Goal: Task Accomplishment & Management: Manage account settings

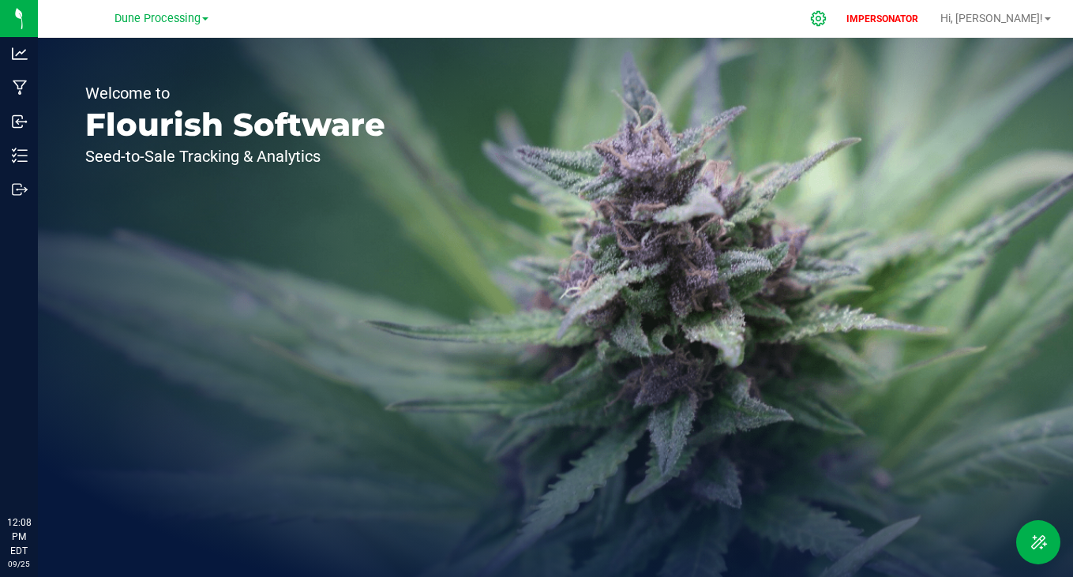
click at [830, 21] on div at bounding box center [819, 18] width 22 height 17
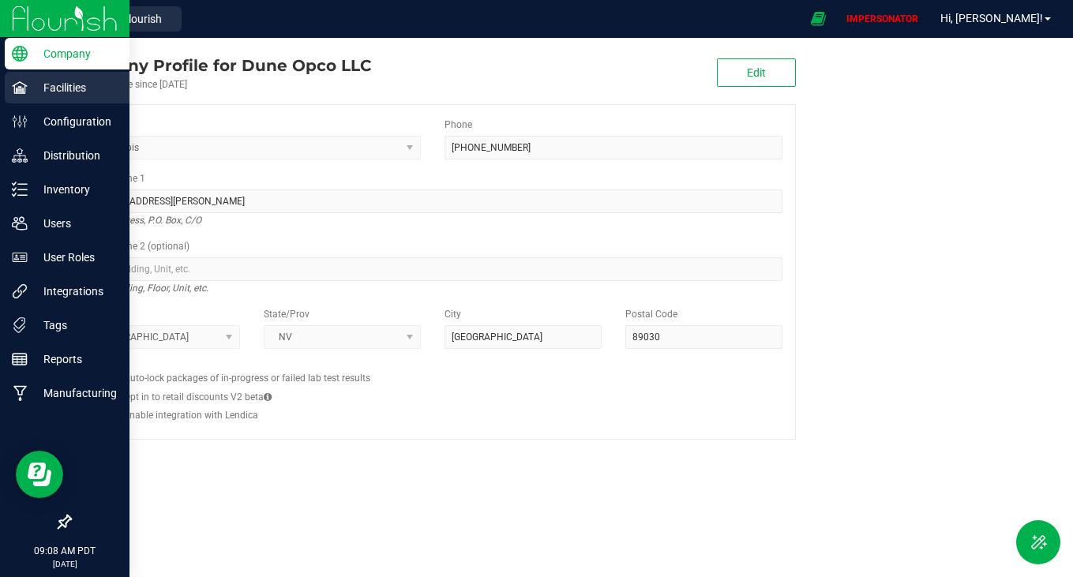
click at [40, 84] on p "Facilities" at bounding box center [75, 87] width 95 height 19
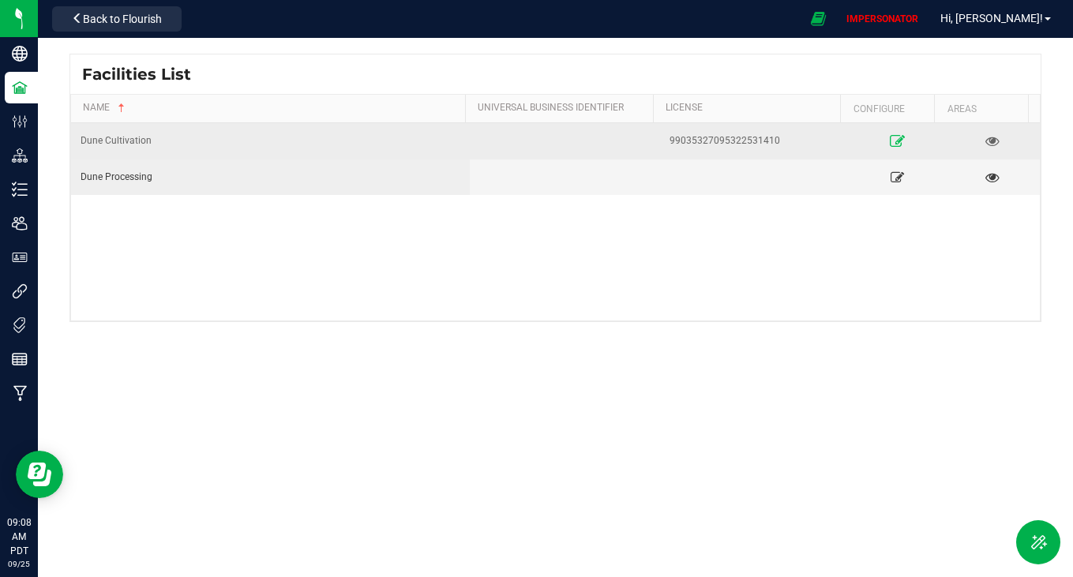
click at [890, 135] on icon at bounding box center [897, 140] width 15 height 11
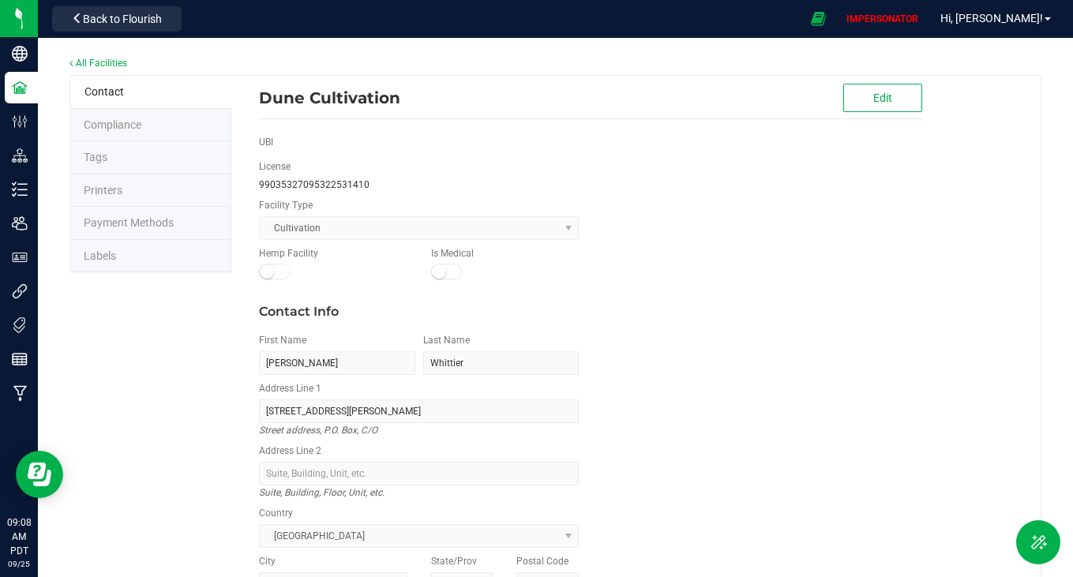
click at [168, 246] on li "Labels" at bounding box center [151, 256] width 162 height 33
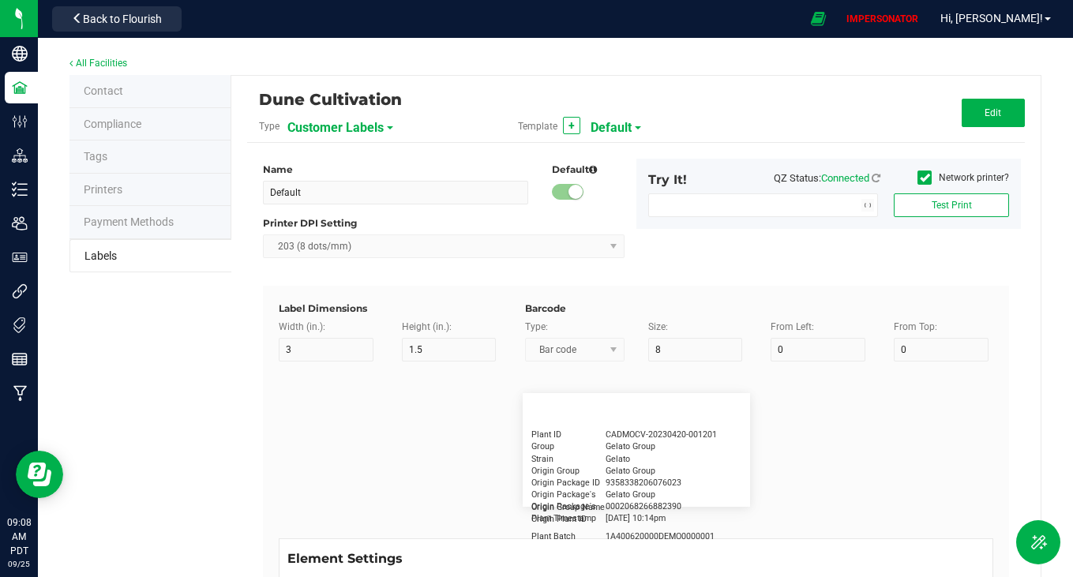
type input "1.25"
type input "20"
type input "5"
type input "Customer"
type input "15"
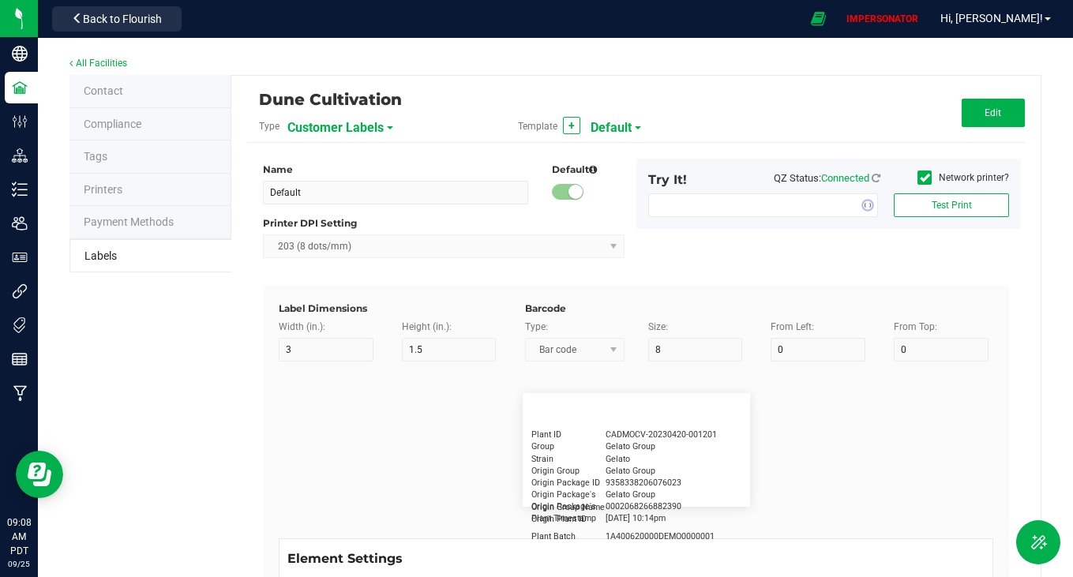
type input "10"
type input "5"
type input "[PERSON_NAME]"
type input "Product"
type input "15"
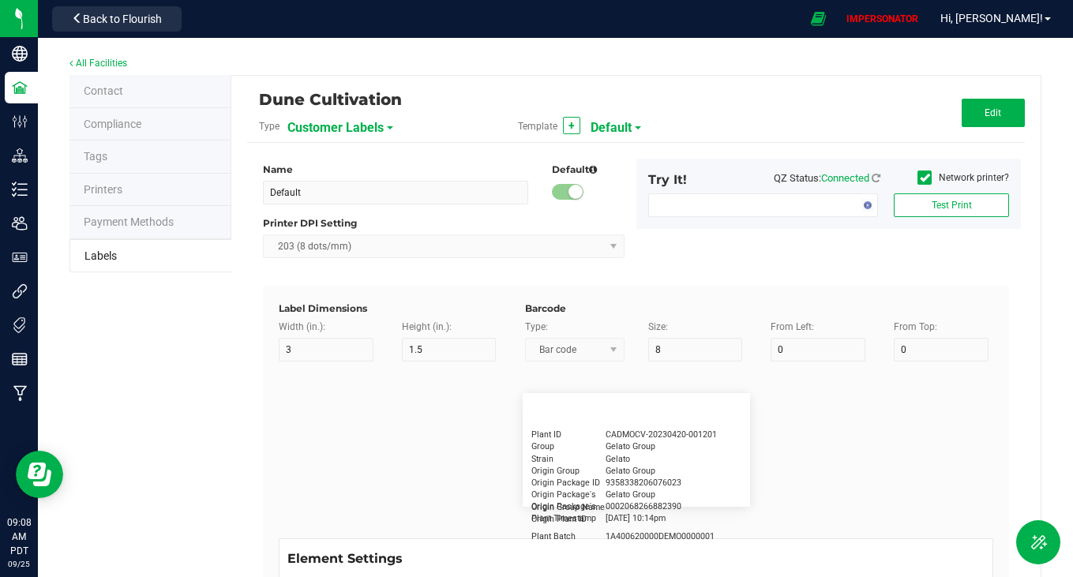
type input "10"
type input "GSC Oil Tincture"
type input "Qty"
type input "10"
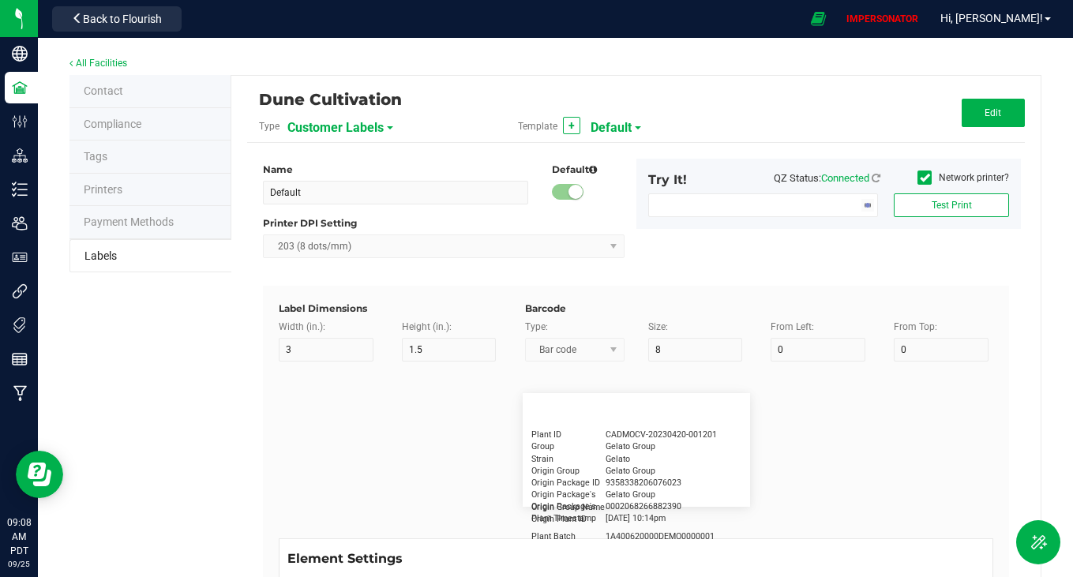
type input "15"
type input "3 ea"
type input "Physician"
type input "15"
type input "10"
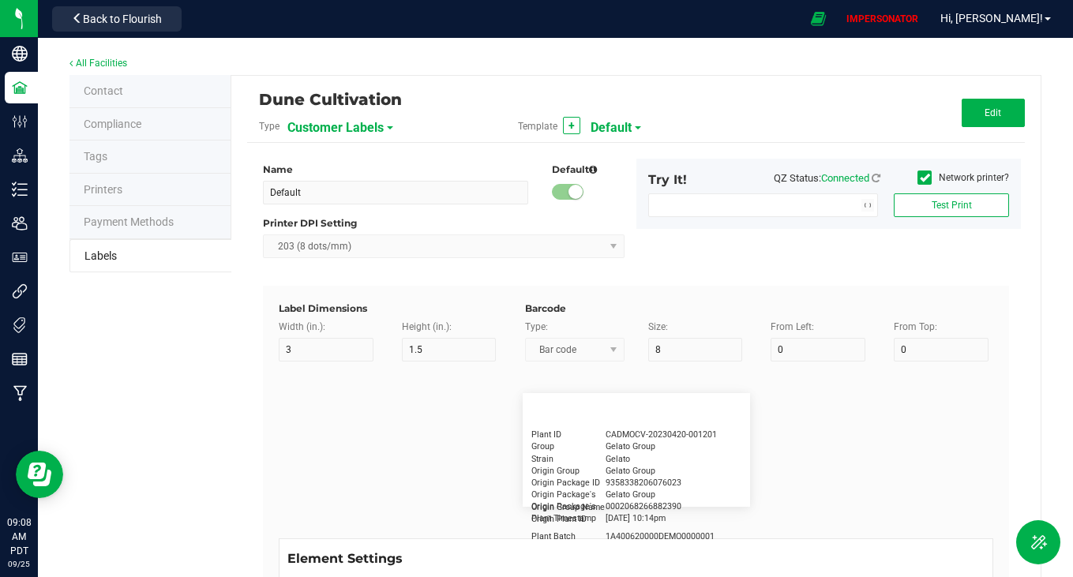
type input "Docfirst Doclast, MD."
type input "Order Date"
type input "15"
type input "10"
type input "25"
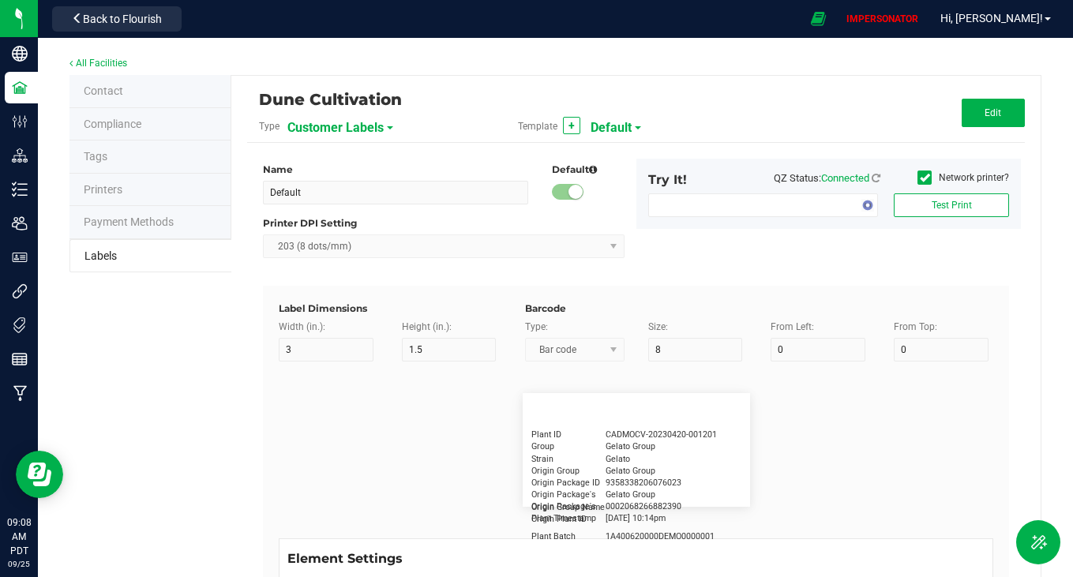
type input "[DATE] 1:17 pm"
type input "Package ID"
type input "15"
type input "5"
type input "10"
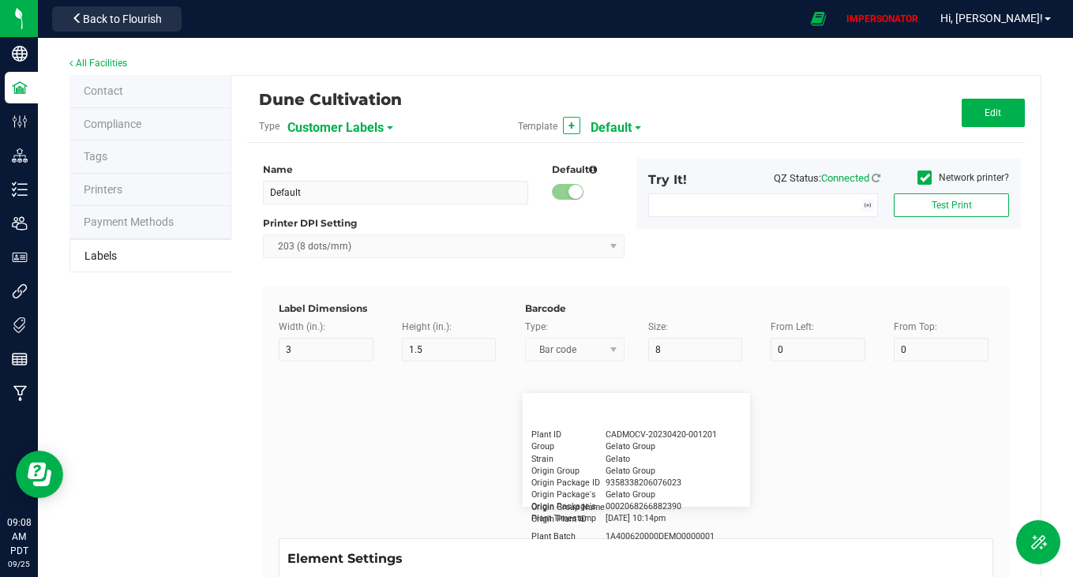
type input "CADMODS-20230420-096"
type input "Lot Number"
type input "15"
type input "5"
type input "10"
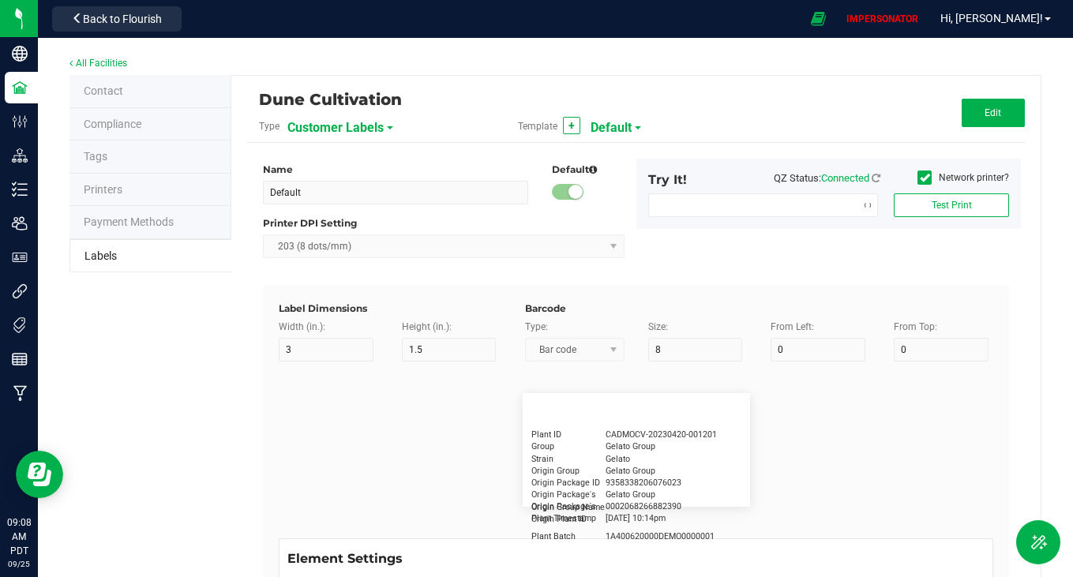
type input "LOTPXGDP-0912"
type input "Warning"
type input "15"
type input "5"
type input "30"
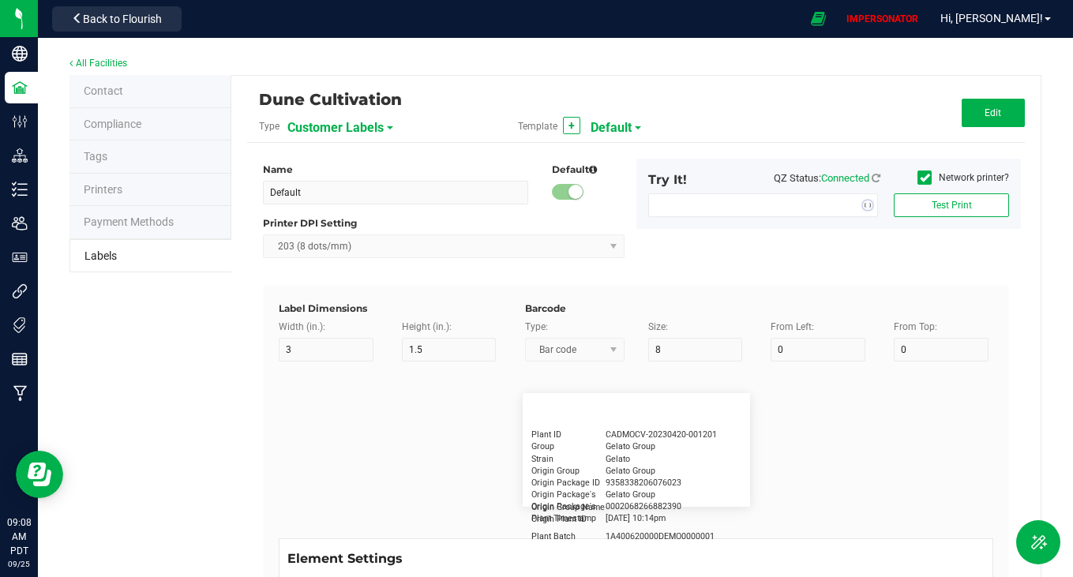
type input "Type Warning Here"
type input "Brand"
type input "15"
type input "5"
type input "30"
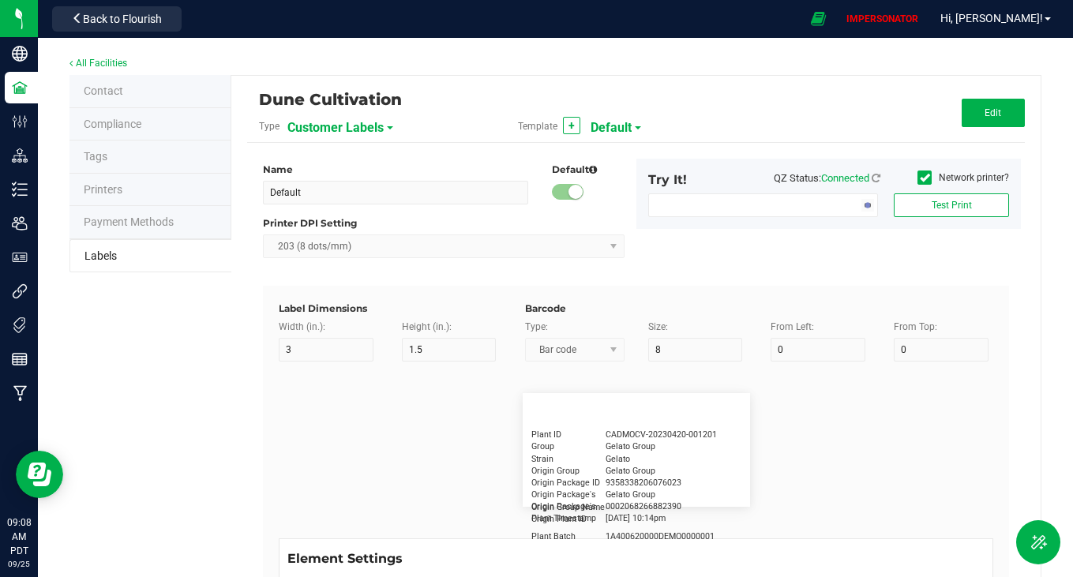
type input "Cannabis Co."
type input "NDC Number"
type input "15"
type input "5"
type input "30"
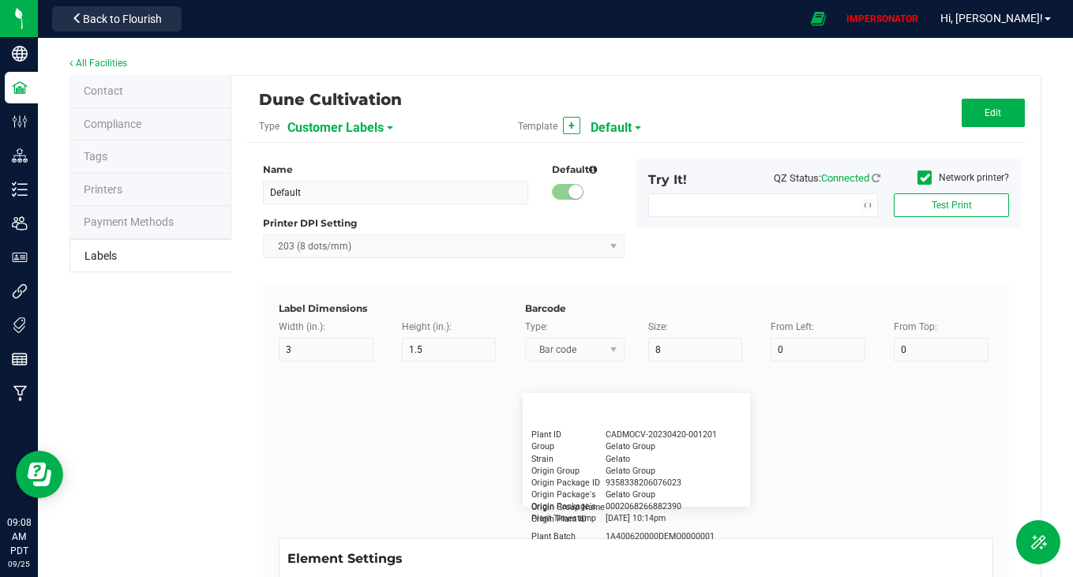
type input "[PHONE_NUMBER]"
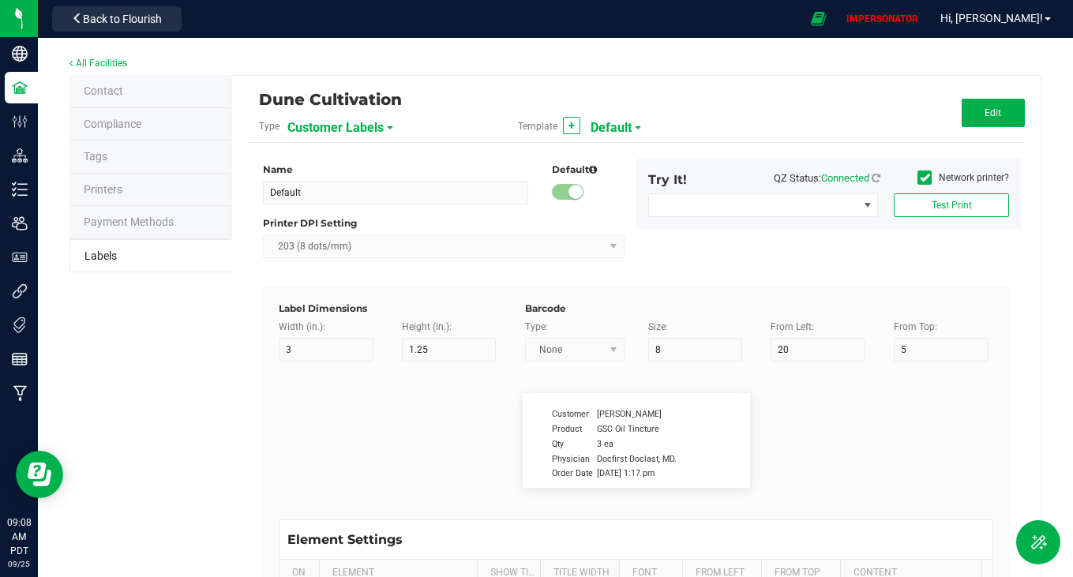
click at [365, 126] on span "Customer Labels" at bounding box center [335, 128] width 96 height 27
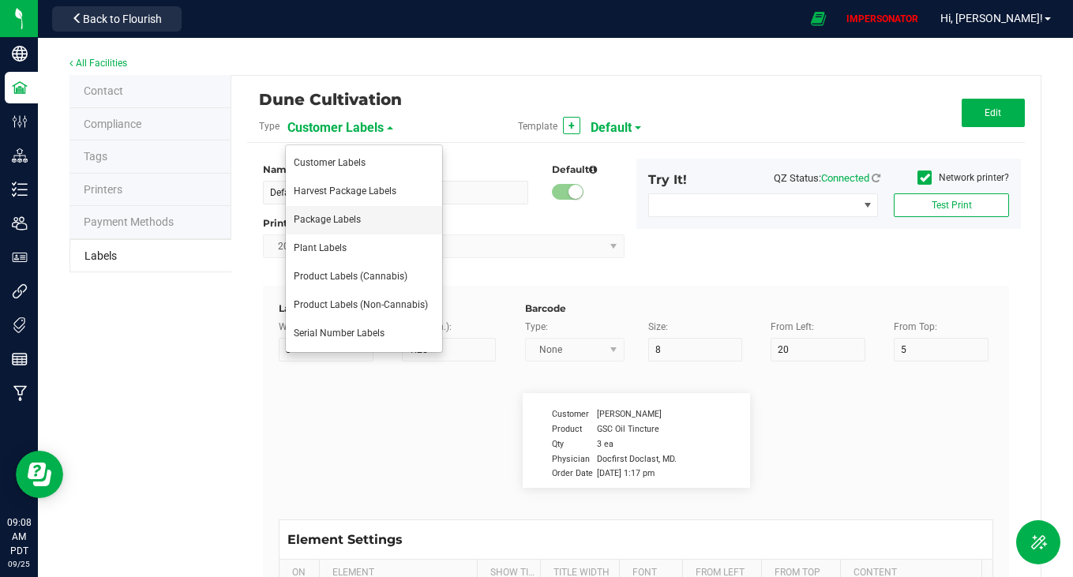
click at [350, 217] on span "Package Labels" at bounding box center [327, 219] width 67 height 11
type input "2x2 -Dune Operating Holdings LLC"
type input "2"
type input "9"
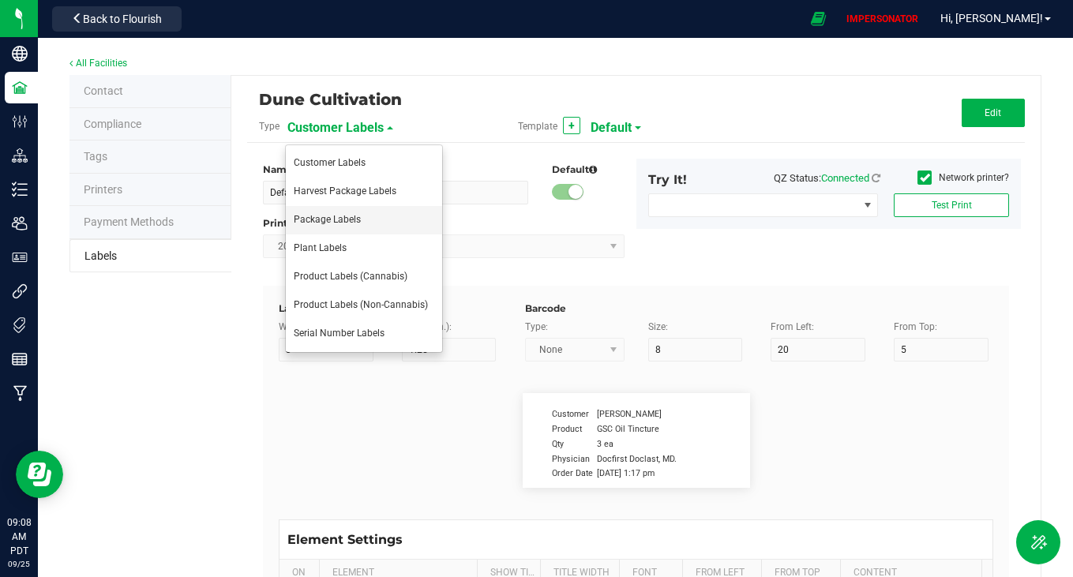
type input "7"
type input "48"
type input "SKU Name"
type input "16"
type input "6.5"
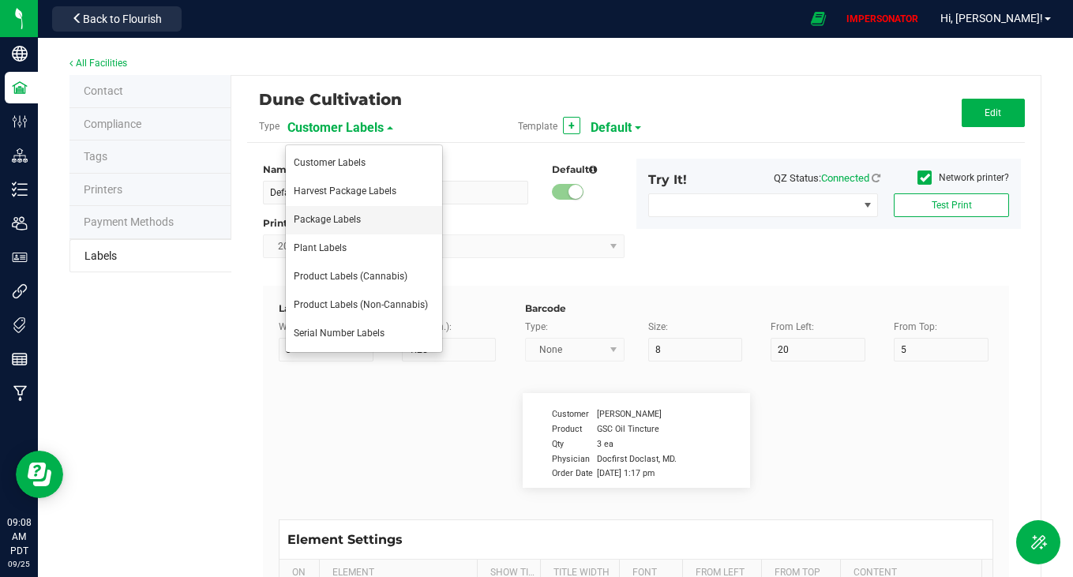
type input "2"
type input "12"
type input "Gelato Pen"
type input "Packaged:"
type input "12"
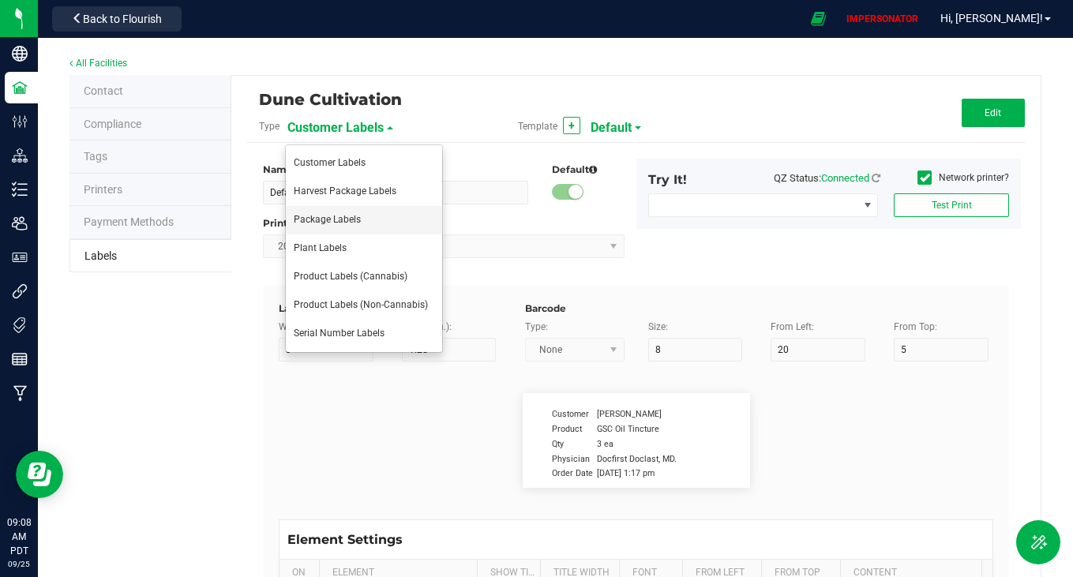
type input "6.8"
type input "2"
type input "24"
type input "[DATE]"
type input "Lot:"
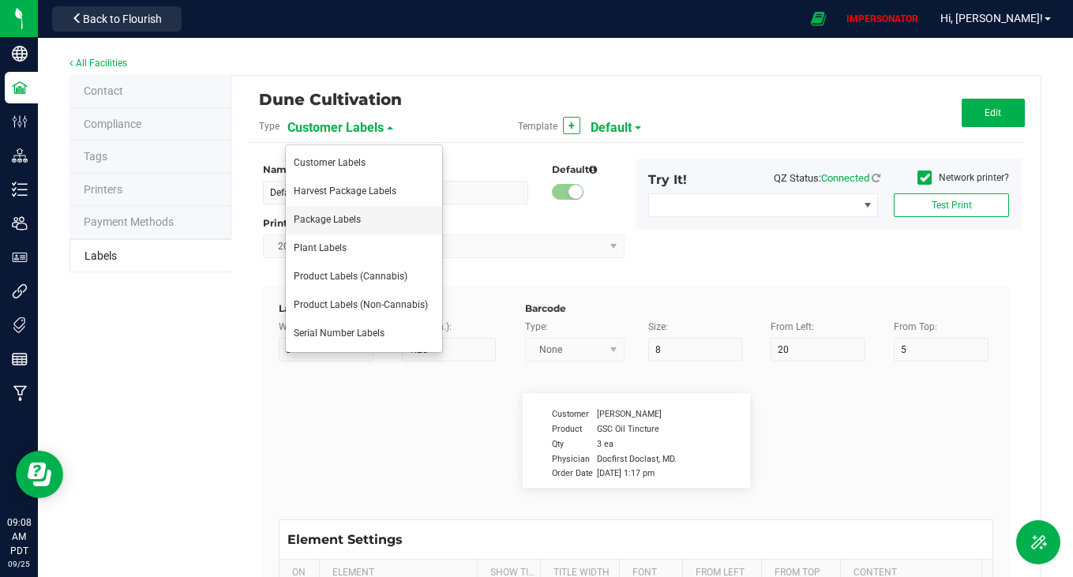
type input "8"
type input "2"
type input "LOT918234"
type input "THC:"
type input "6"
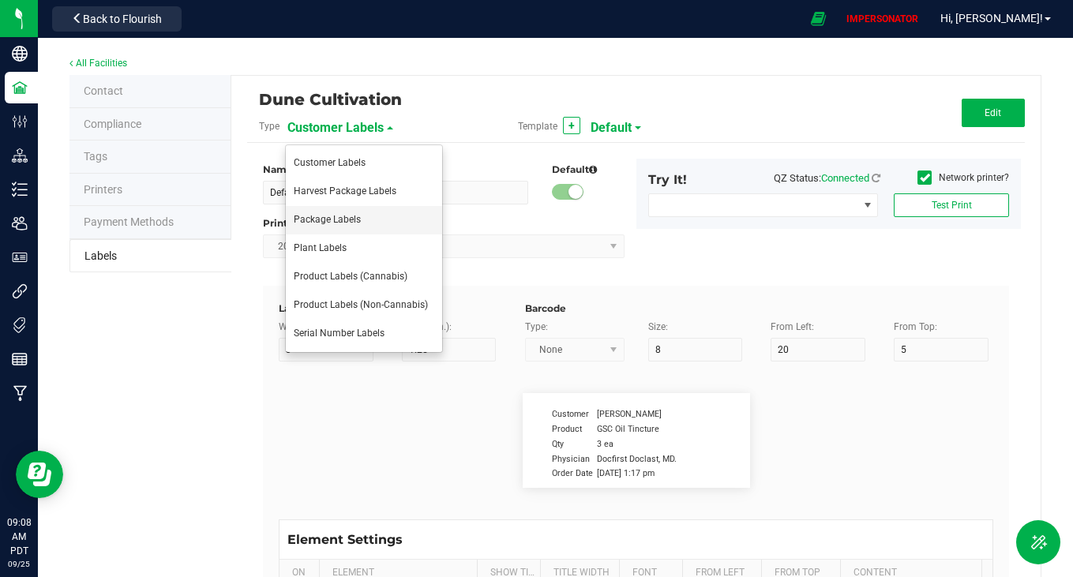
type input "6.6"
type input "29"
type input "27"
type input "Ref Field 1 Value"
type input "CBD:"
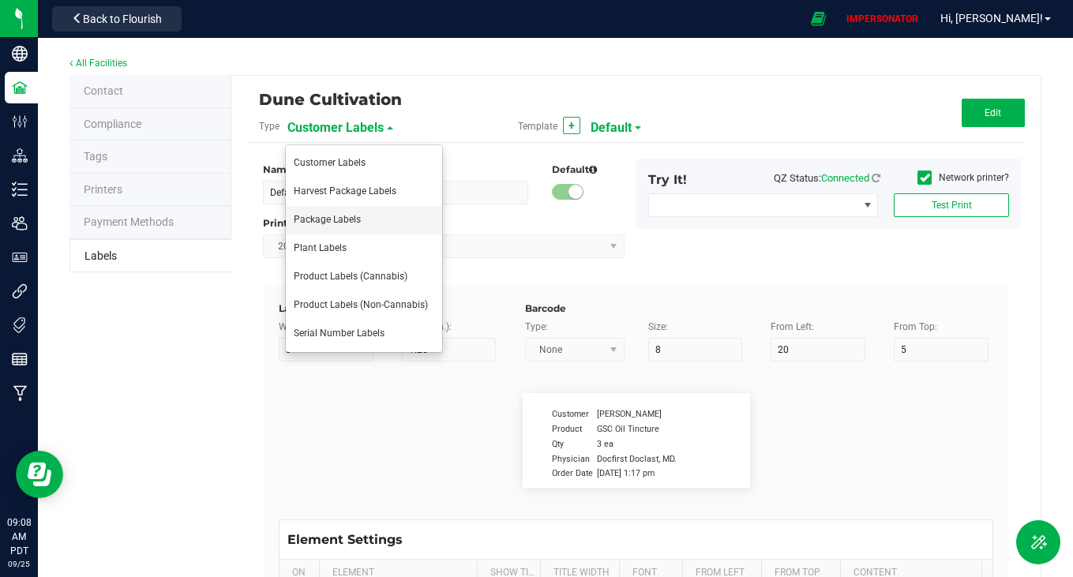
type input "6"
type input "6.6"
type input "29"
type input "24"
type input "Ref Field 3 Value"
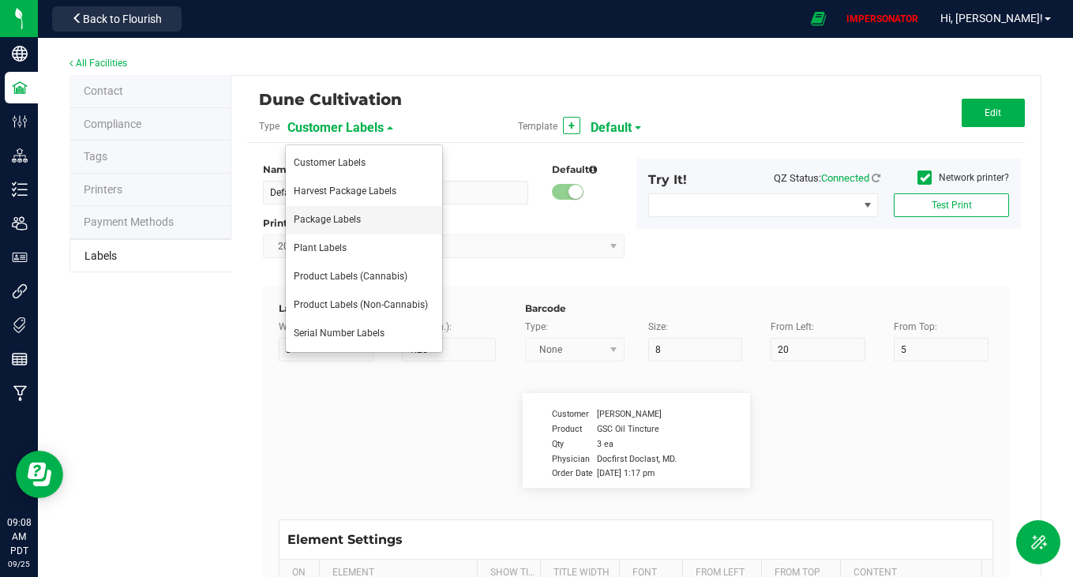
type input "Top Terpene 1 Label"
type input "35"
type input "7.5"
type input "2"
type input "29.5"
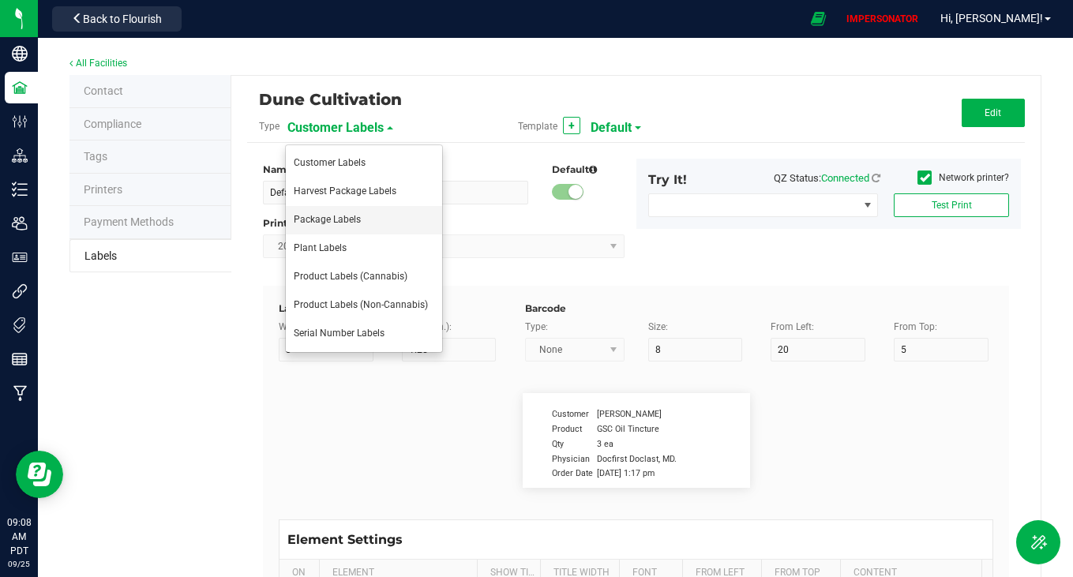
type input "Top Terpene 1 Label"
type input "Top Terpene 1 Value"
type input "35"
type input "7.3"
type input "32"
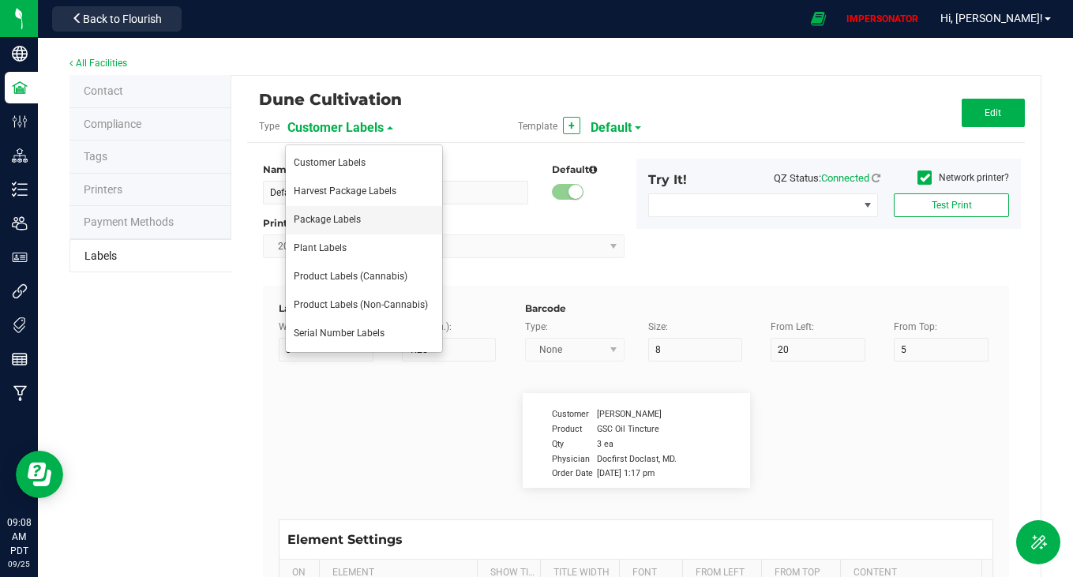
type input "29.5"
type input "Top Terpene 1 Value"
type input "Top Terpene 2 Label"
type input "35"
type input "7.5"
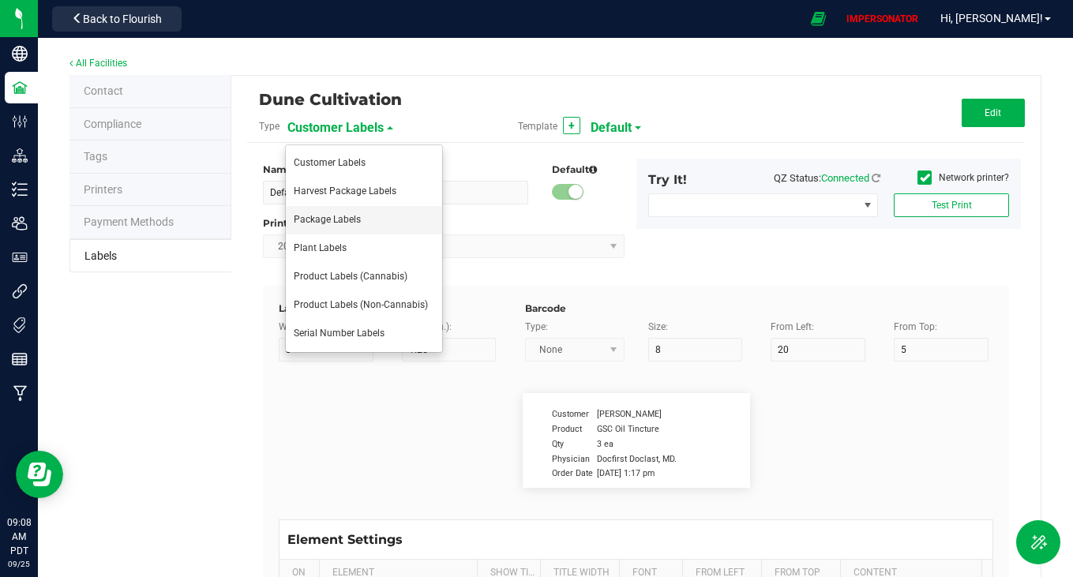
type input "2"
type input "32"
type input "Top Terpene 2 Label"
type input "Top Terpene 2 Value"
type input "35"
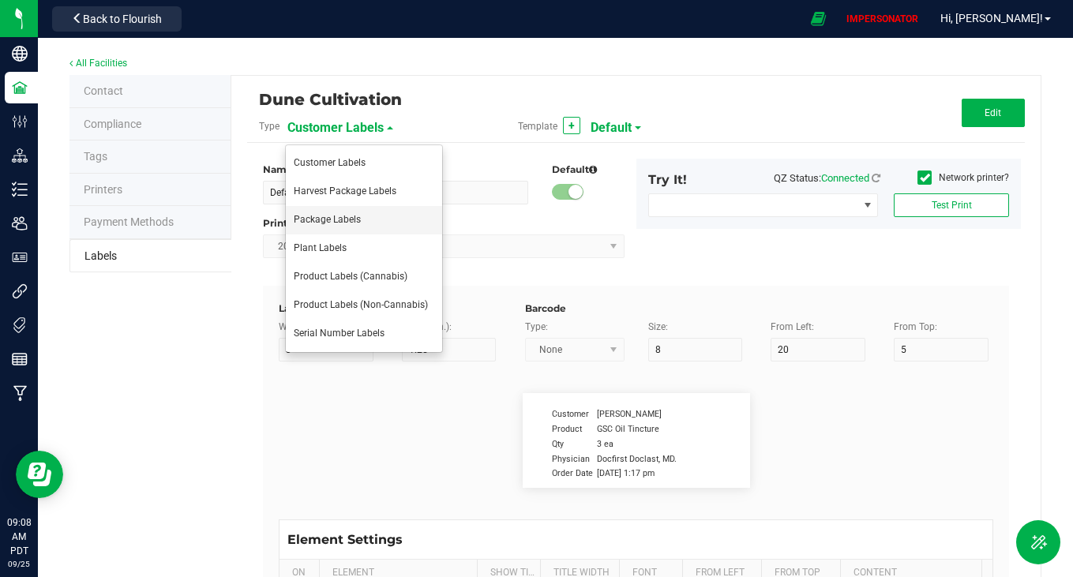
type input "7.5"
type input "32"
type input "Top Terpene 2 Value"
type input "Top Terpene 3 Label"
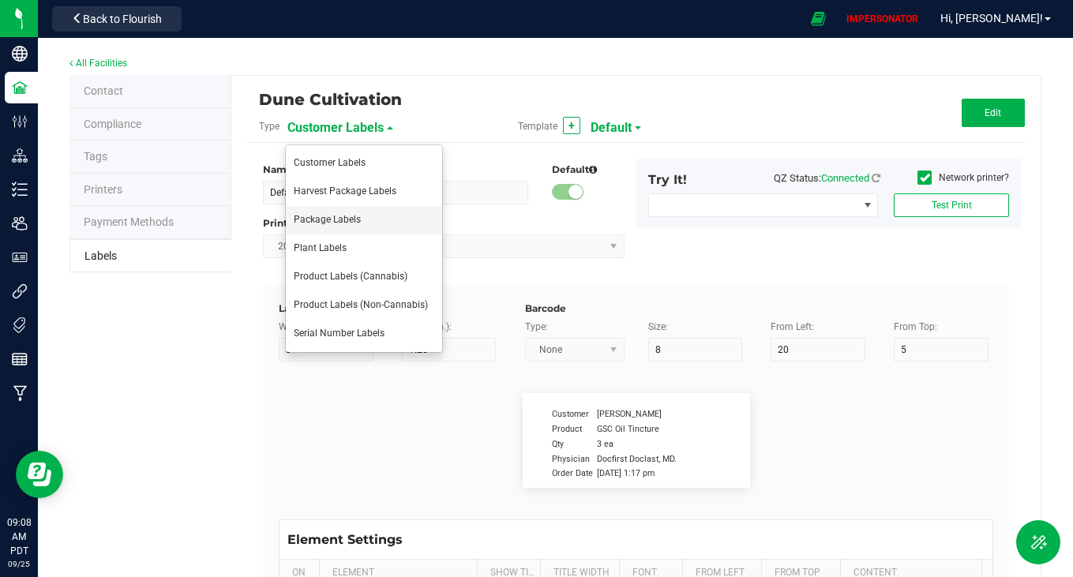
type input "35"
type input "7.5"
type input "2"
type input "35"
type input "Top Terpene 3 Label"
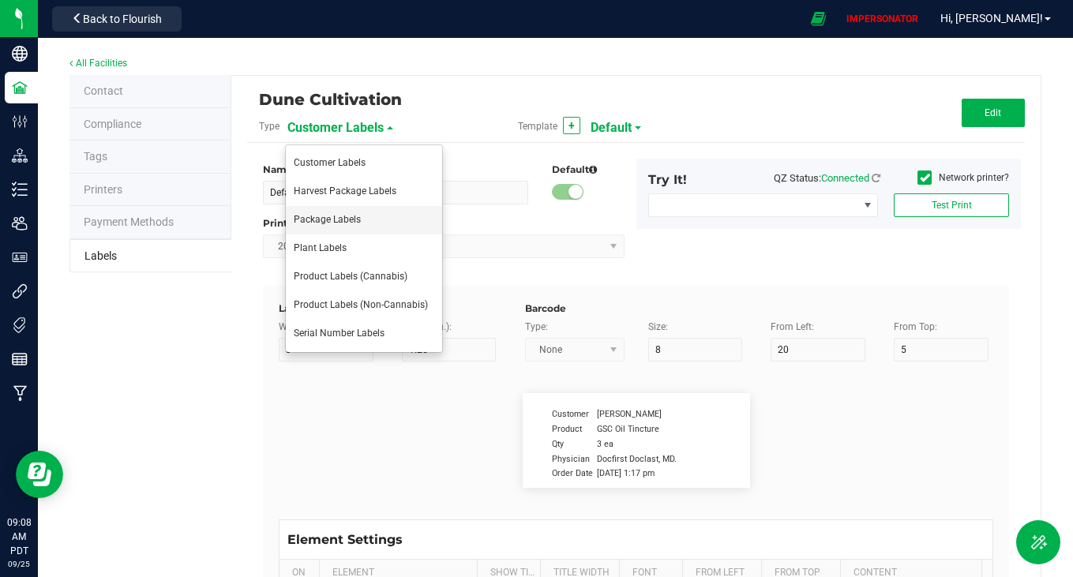
type input "Top Terpene 3 Value"
type input "35"
type input "7.5"
type input "31.9"
type input "35"
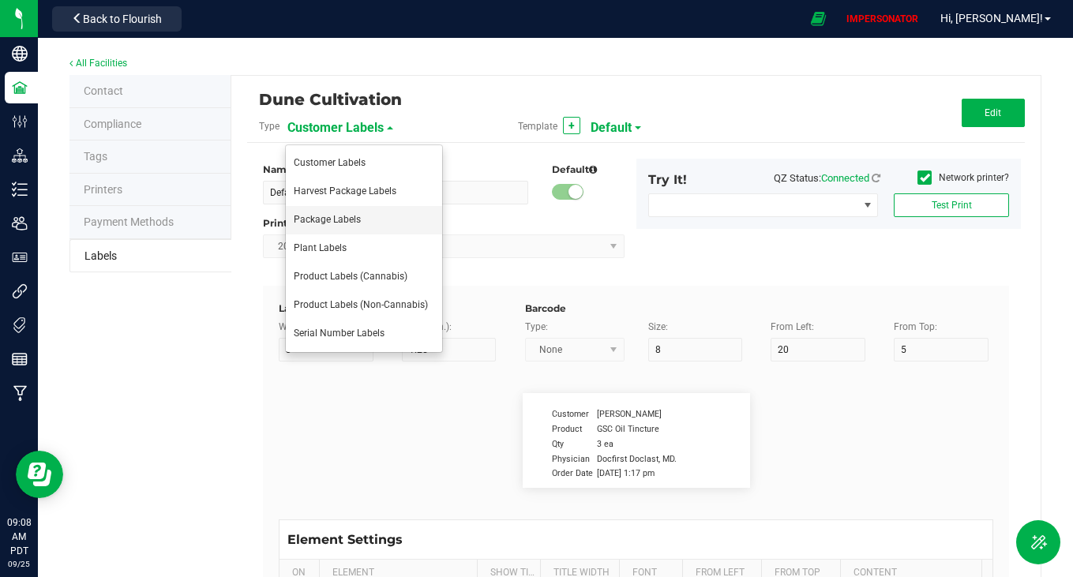
type input "Top Terpene 3 Value"
type input "Example"
type input "10"
type input "7"
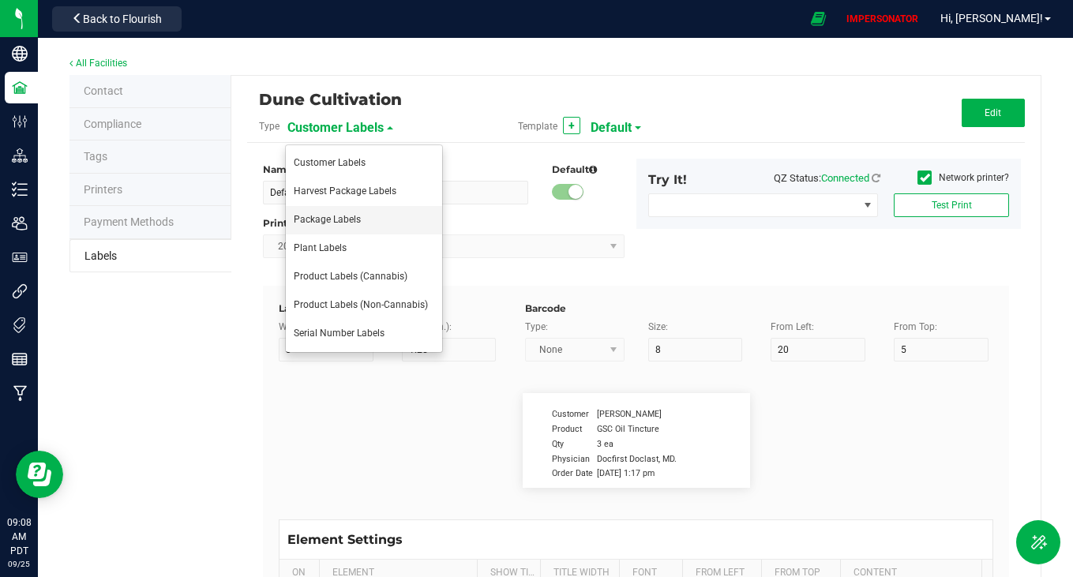
type input "39"
type input "KEEP OUT OF REACH OF CHILDREN"
type input "Example"
type input "10"
type input "7"
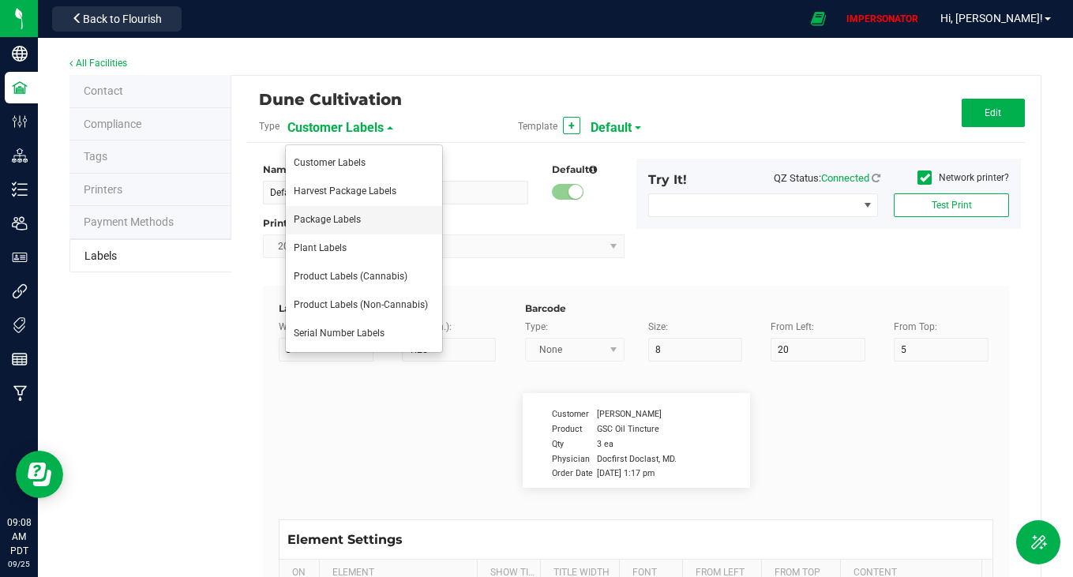
type input "41.2"
type input "THIS PRODUCT CONTAINS CANNABIS"
type input "Example"
type input "10"
type input "7"
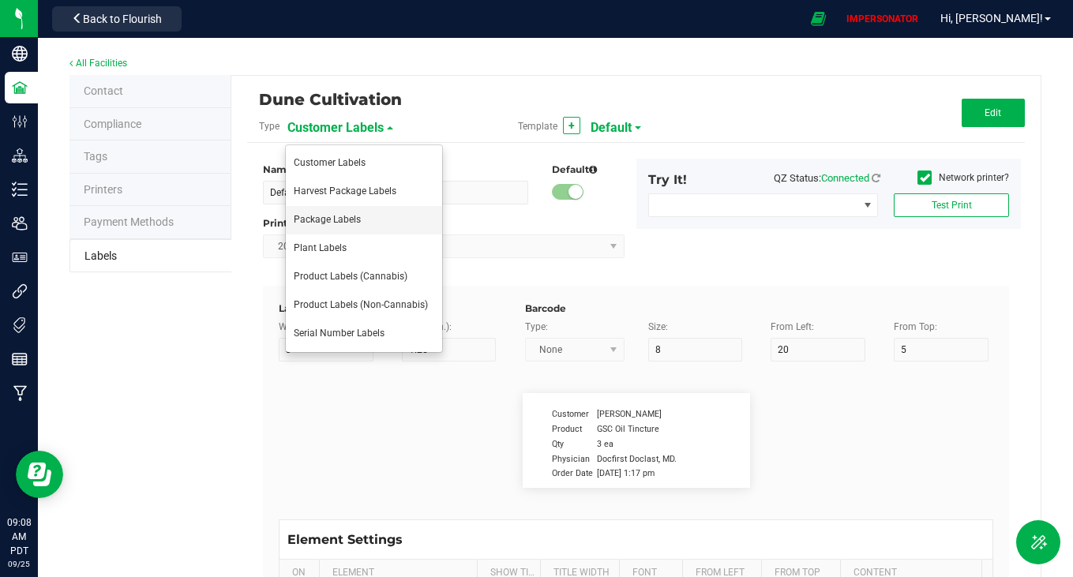
type input "4"
type input "Dune Operating Holdings LLC"
type input "Example"
type input "10"
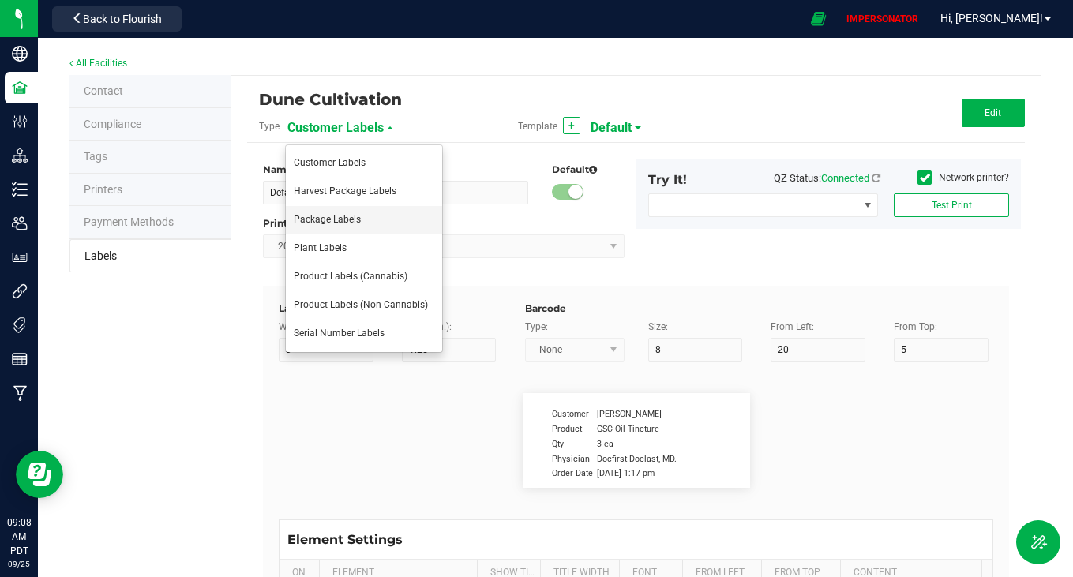
type input "7.75"
type input "99035327095322531410"
type input "Batch:"
type input "7"
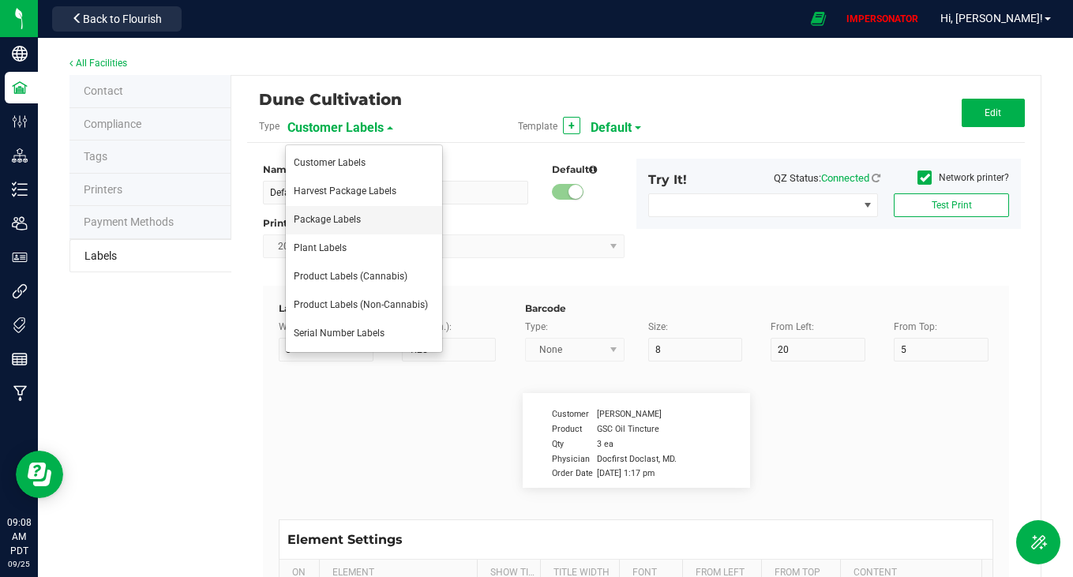
type input "2"
type input "21"
type input "PP8946"
type input "Tested:"
type input "10"
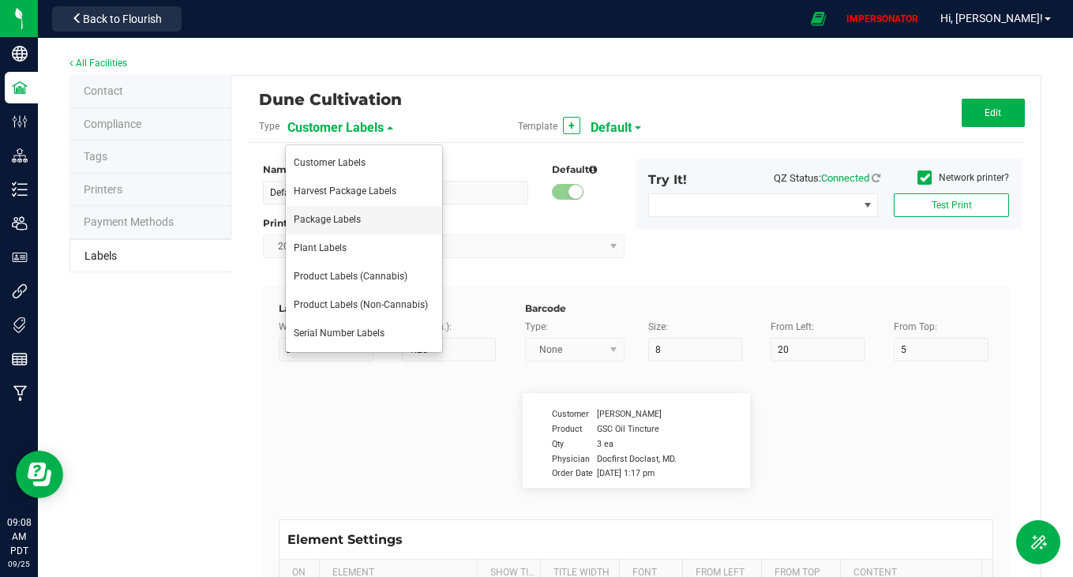
type input "7"
type input "2"
type input "27"
type input "[DATE]"
type input "Harvested:"
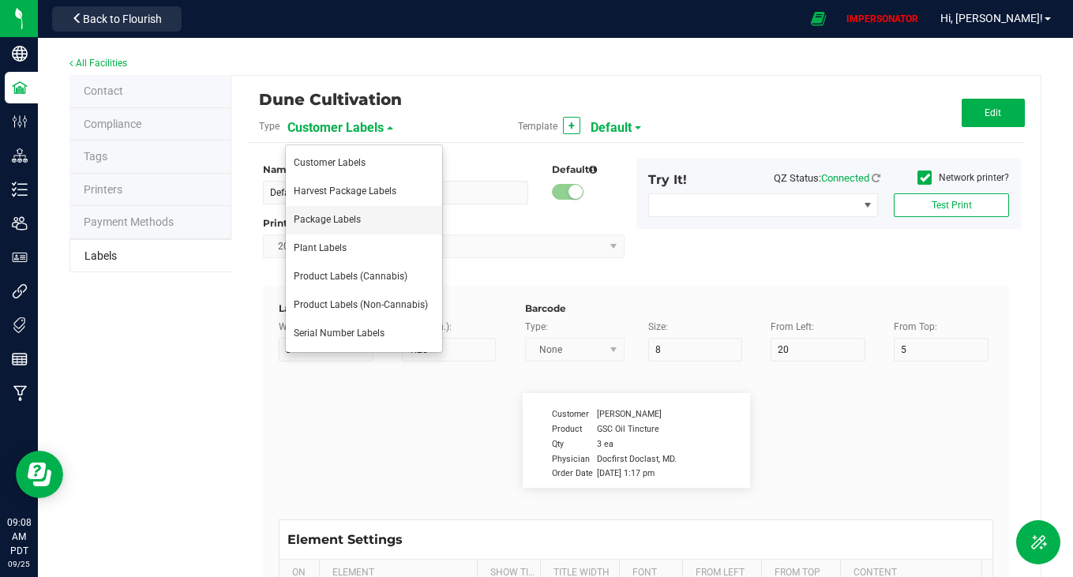
type input "13"
type input "7"
type input "2"
type input "18"
type input "[DATE]"
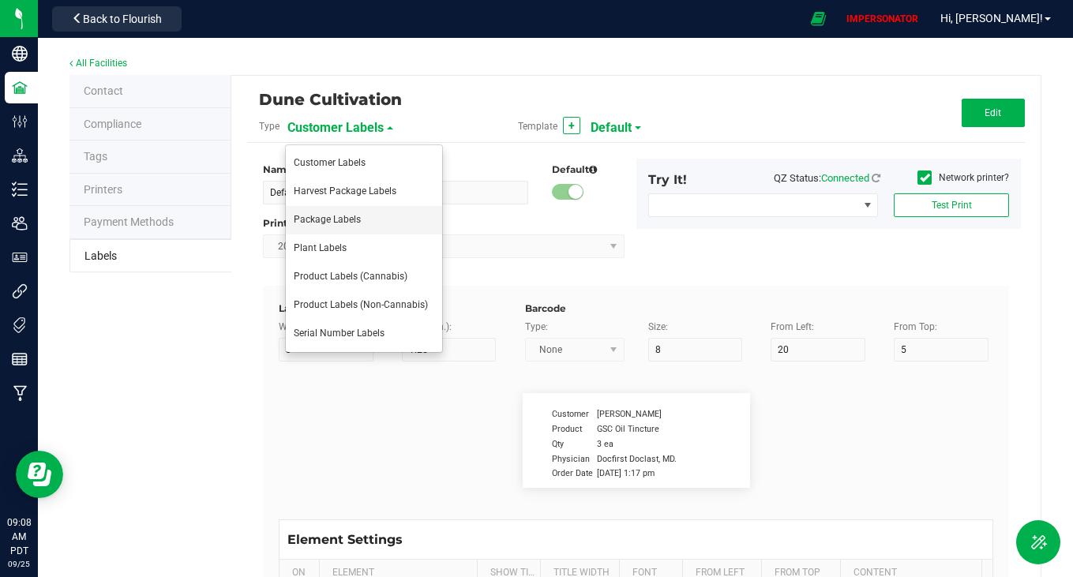
type input "Package ID"
type input "25"
type input "10"
type input "5"
type input "CADMODS-20230420-096"
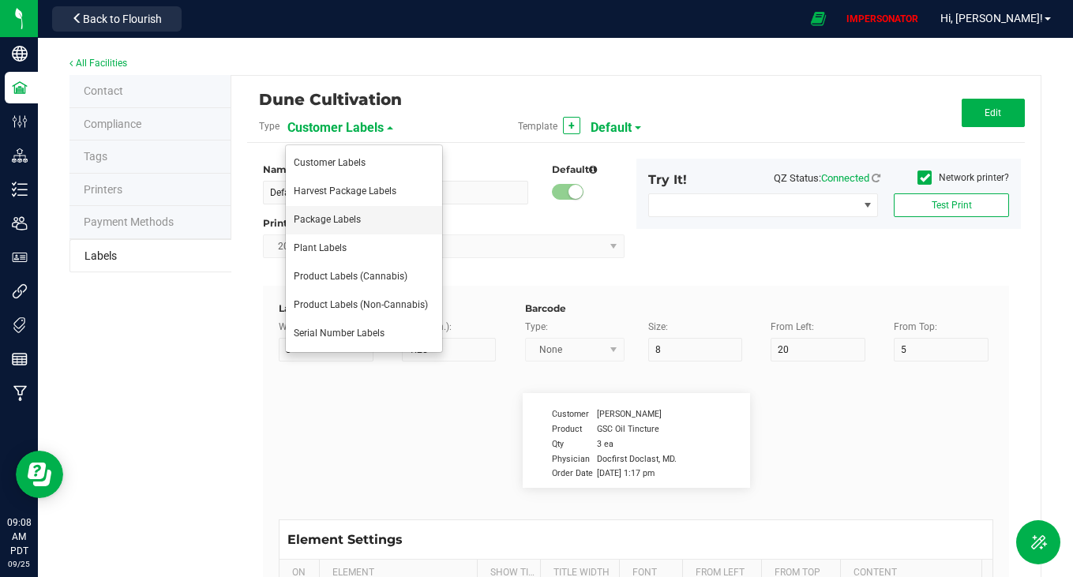
type input "Strain"
type input "25"
type input "10"
type input "15"
type input "Gelato"
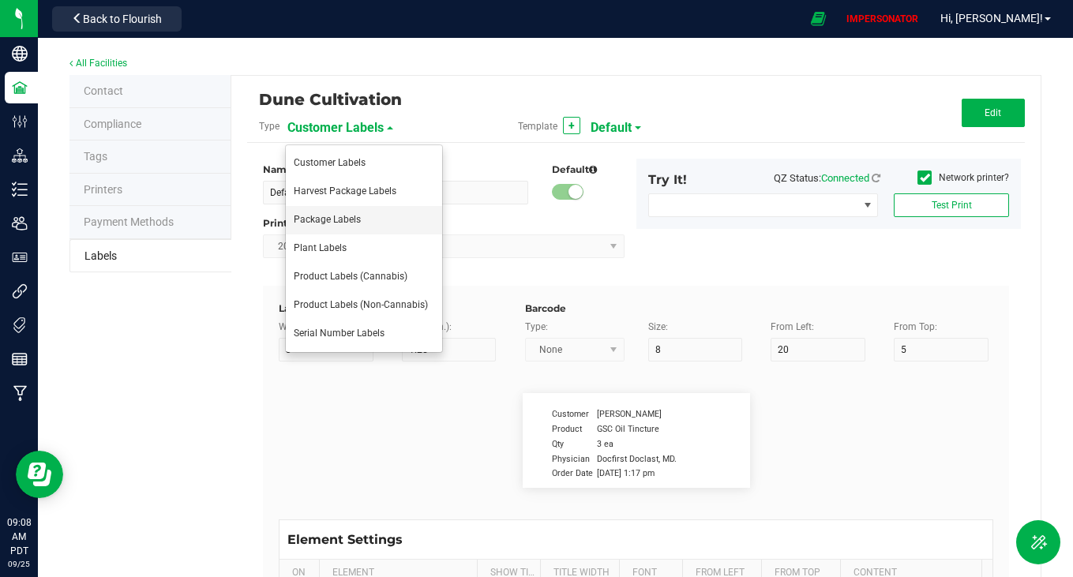
type input "Size"
type input "25"
type input "10"
type input "20"
type input "44 ea"
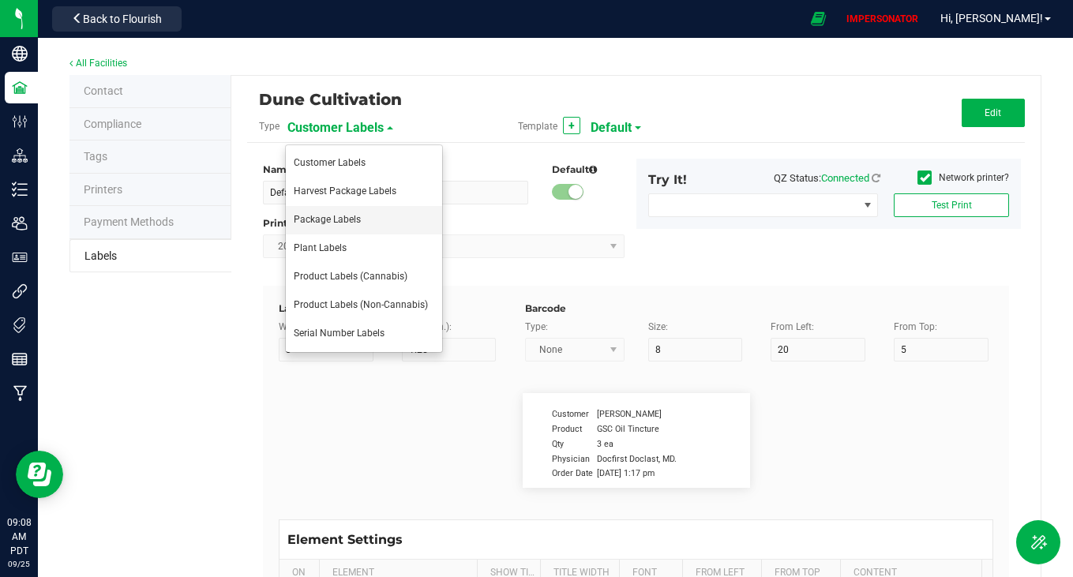
type input "SKU"
type input "25"
type input "10"
type input "42P017"
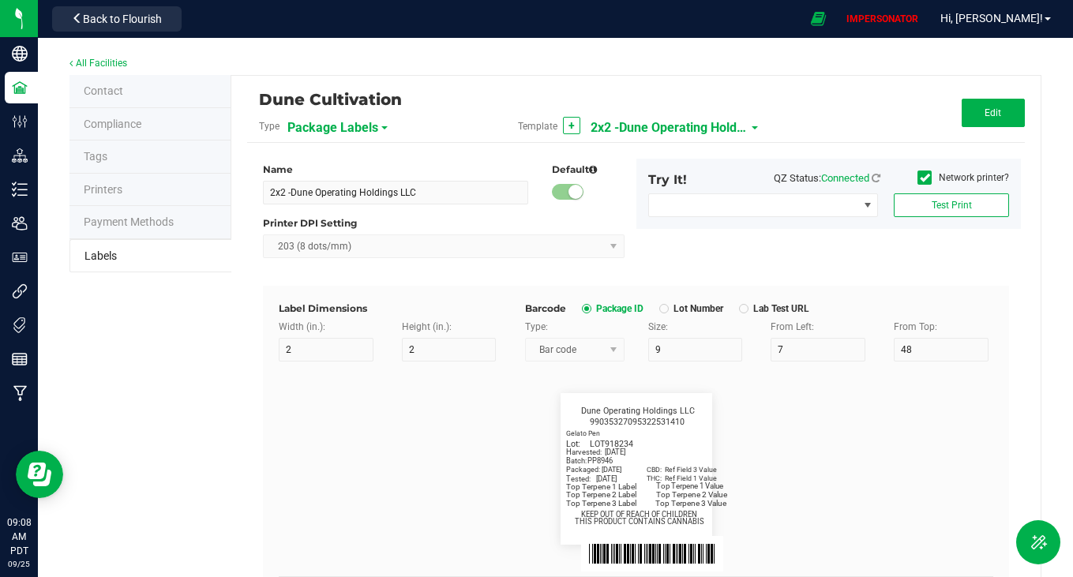
click at [659, 123] on span "2x2 -Dune Operating Holdings LLC" at bounding box center [670, 128] width 158 height 27
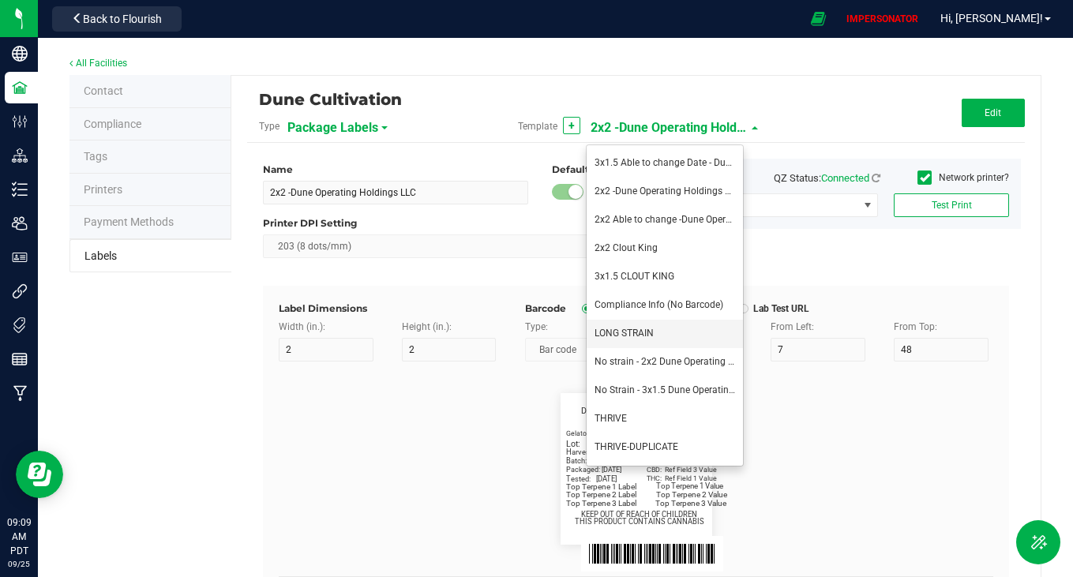
click at [663, 333] on li "LONG STRAIN" at bounding box center [665, 334] width 156 height 28
type input "LONG STRAIN"
type input "3"
type input "12"
type input "35"
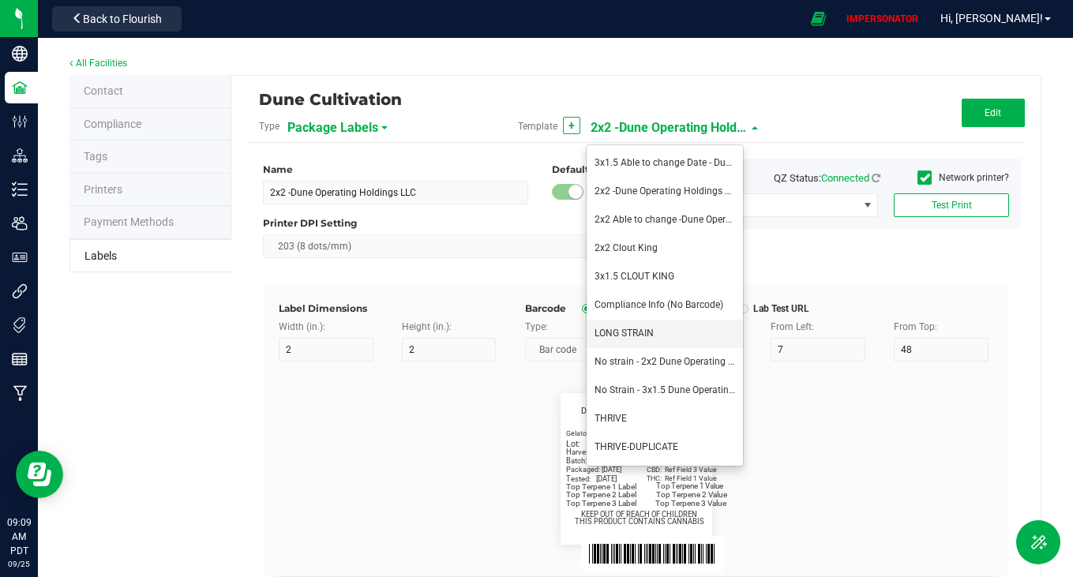
type input "36"
type input "SKU"
type input "8"
type input "1"
type input "9"
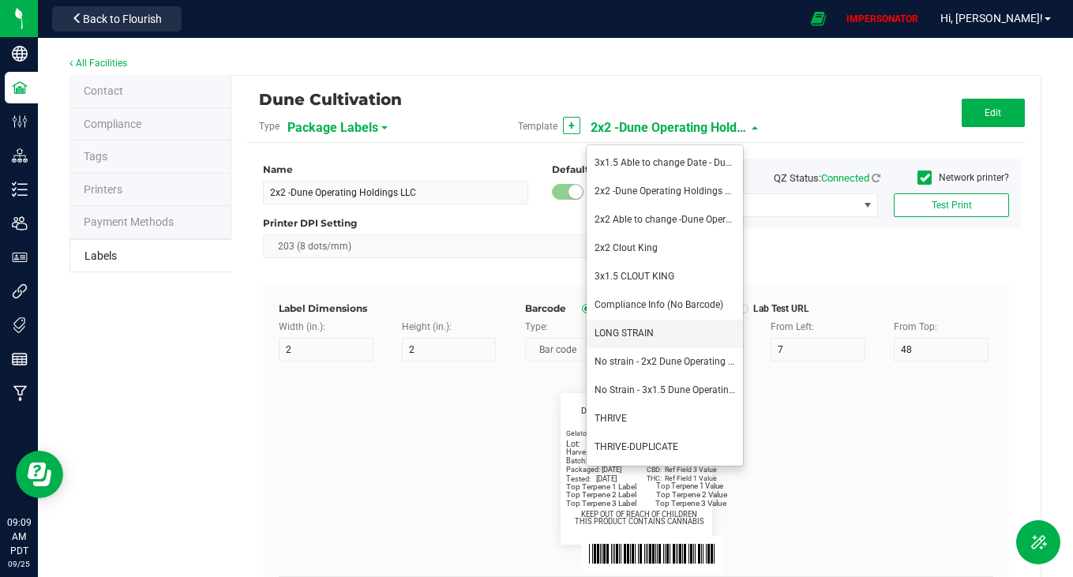
type input "8"
type input "35"
type input "15"
type input "[DATE]"
type input "5"
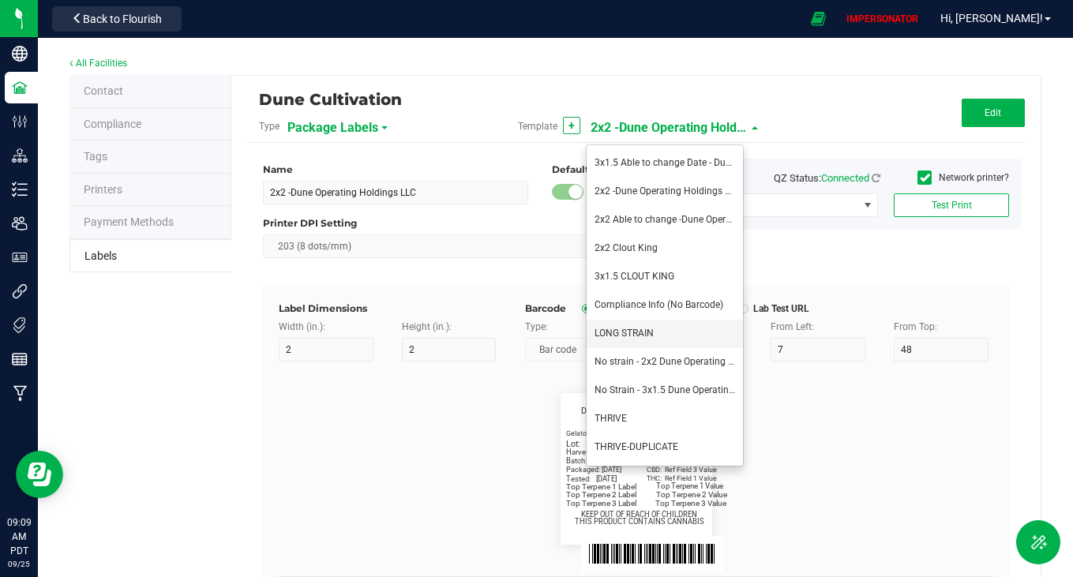
type input "23"
type input "12"
type input "7"
type input "8"
type input "35"
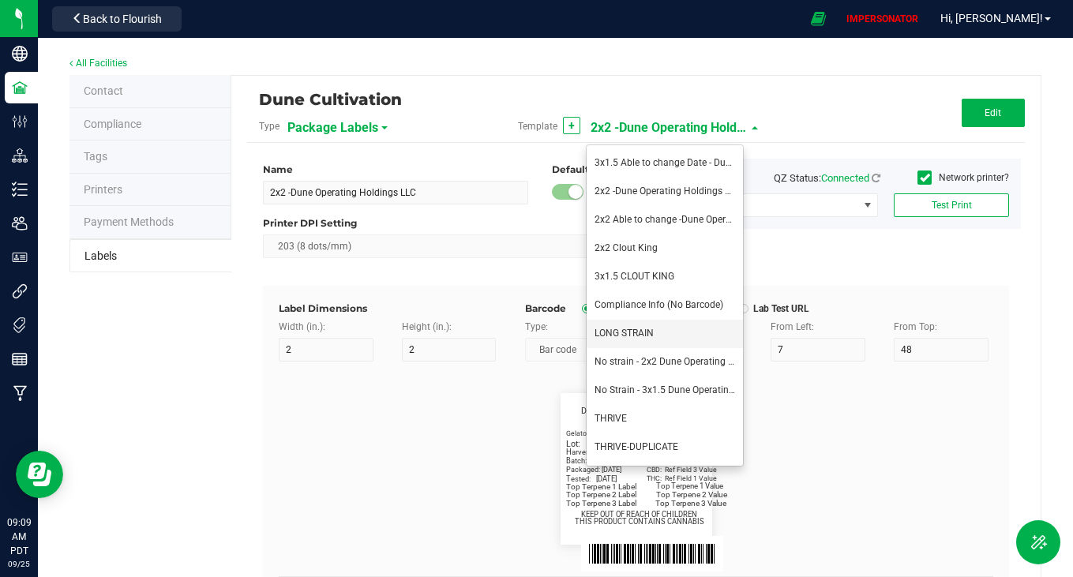
type input "18"
type input "Batch:"
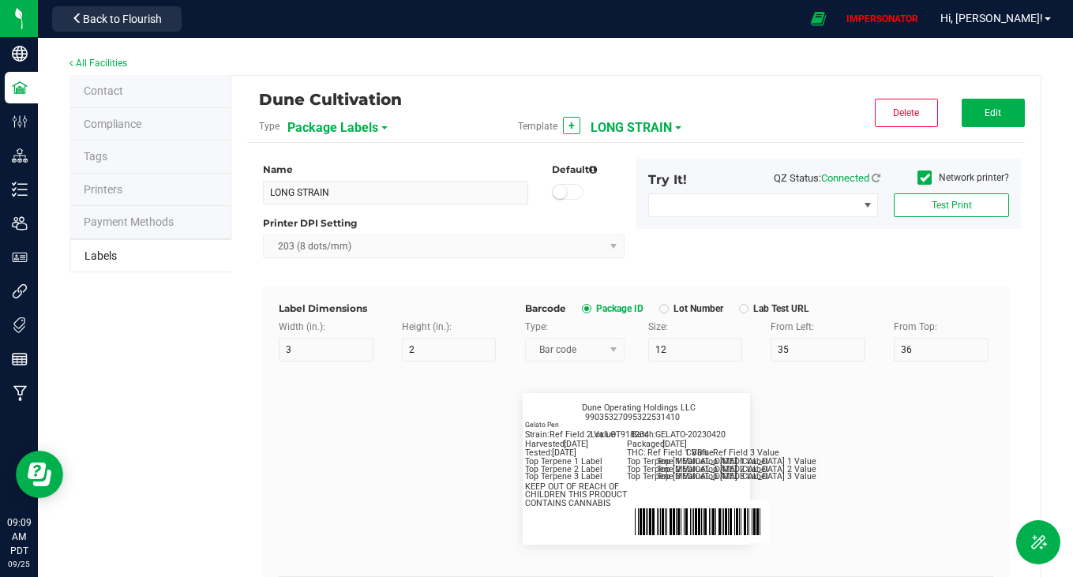
click at [649, 130] on span "LONG STRAIN" at bounding box center [631, 128] width 81 height 27
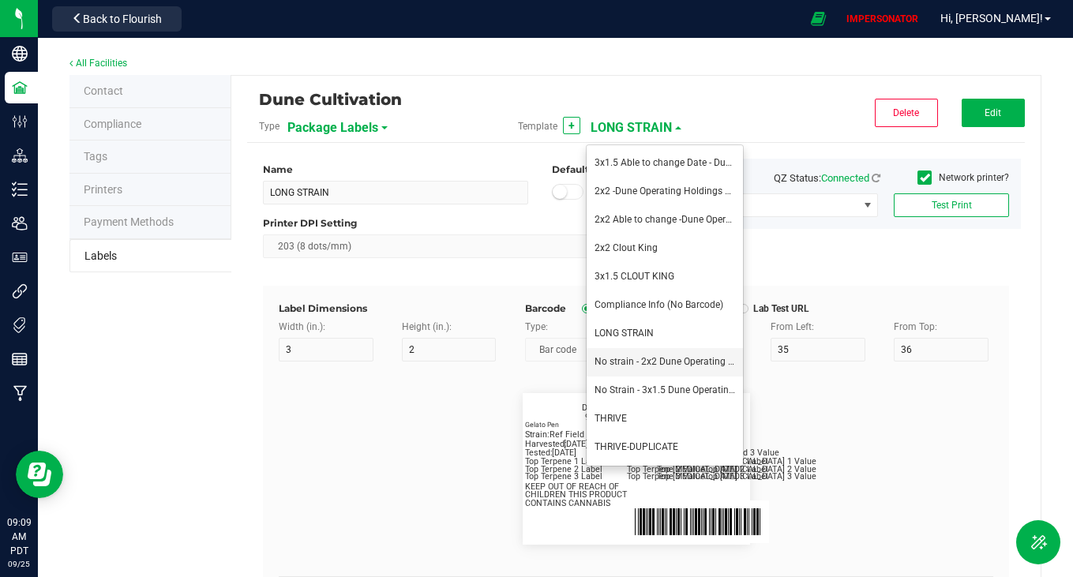
click at [672, 365] on span "No strain - 2x2 Dune Operating Holdings LLC" at bounding box center [690, 361] width 190 height 11
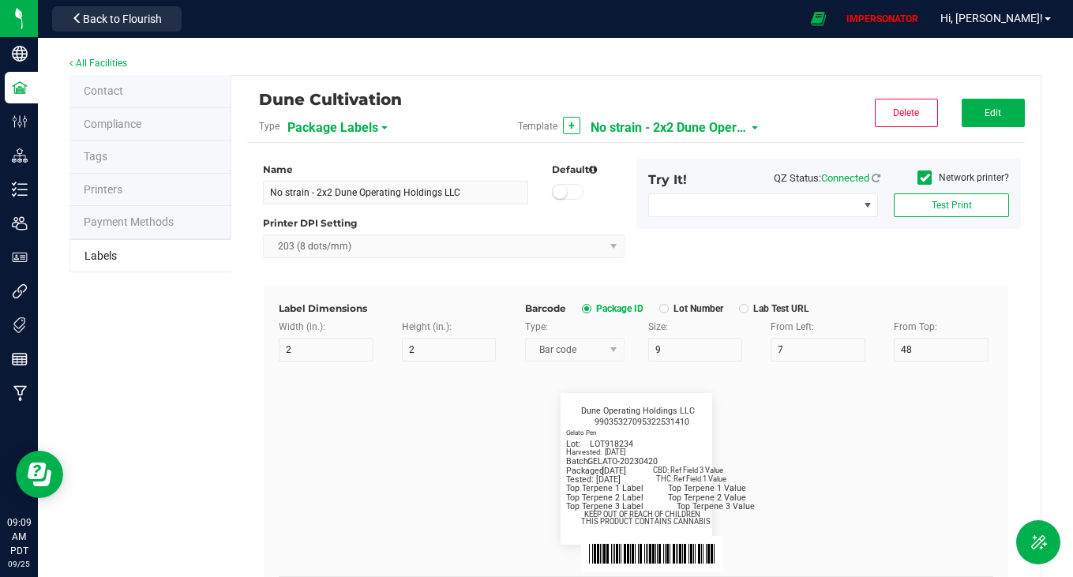
click at [693, 126] on span "No strain - 2x2 Dune Operating Holdings LLC" at bounding box center [670, 128] width 158 height 27
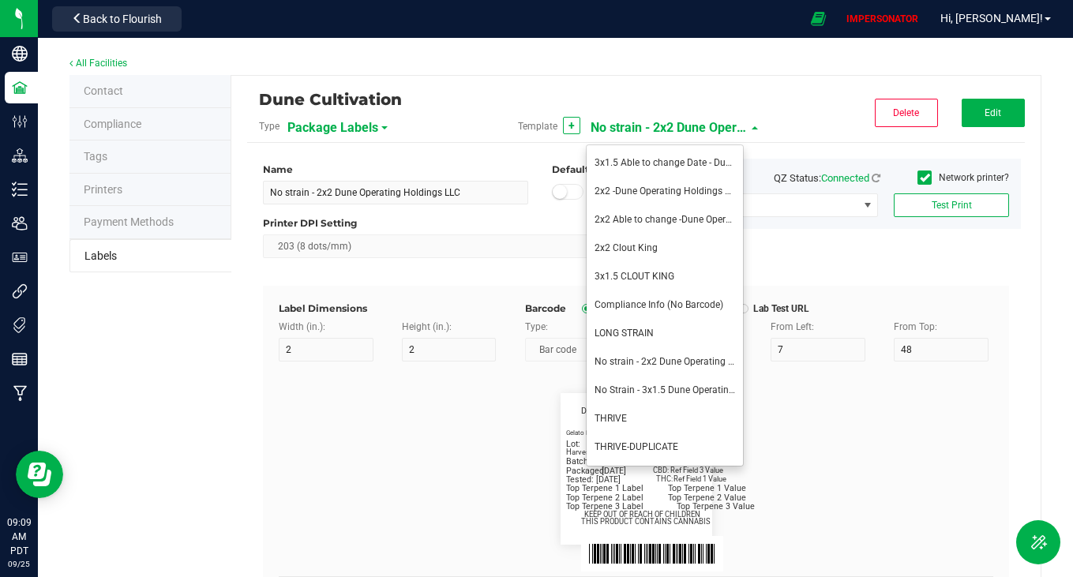
click at [693, 126] on span "No strain - 2x2 Dune Operating Holdings LLC" at bounding box center [670, 128] width 158 height 27
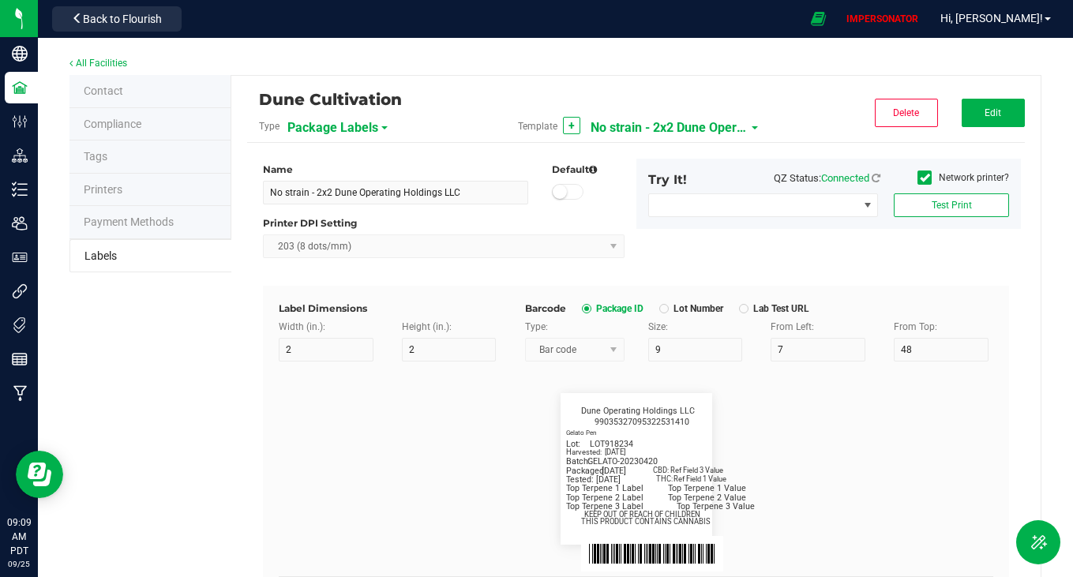
click at [685, 125] on span "No strain - 2x2 Dune Operating Holdings LLC" at bounding box center [670, 128] width 158 height 27
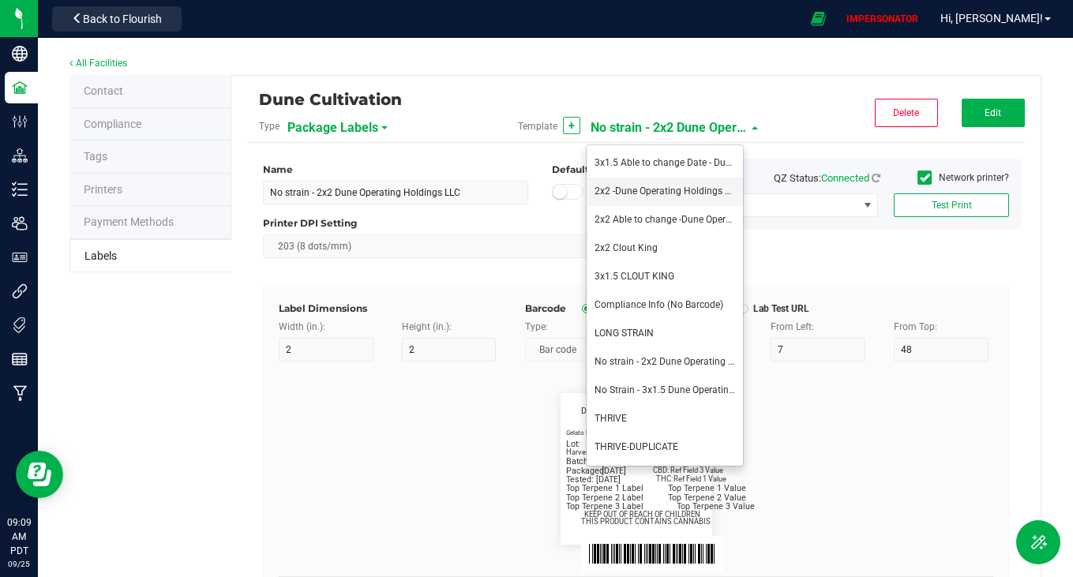
click at [663, 181] on li "2x2 -Dune Operating Holdings LLC" at bounding box center [665, 192] width 156 height 28
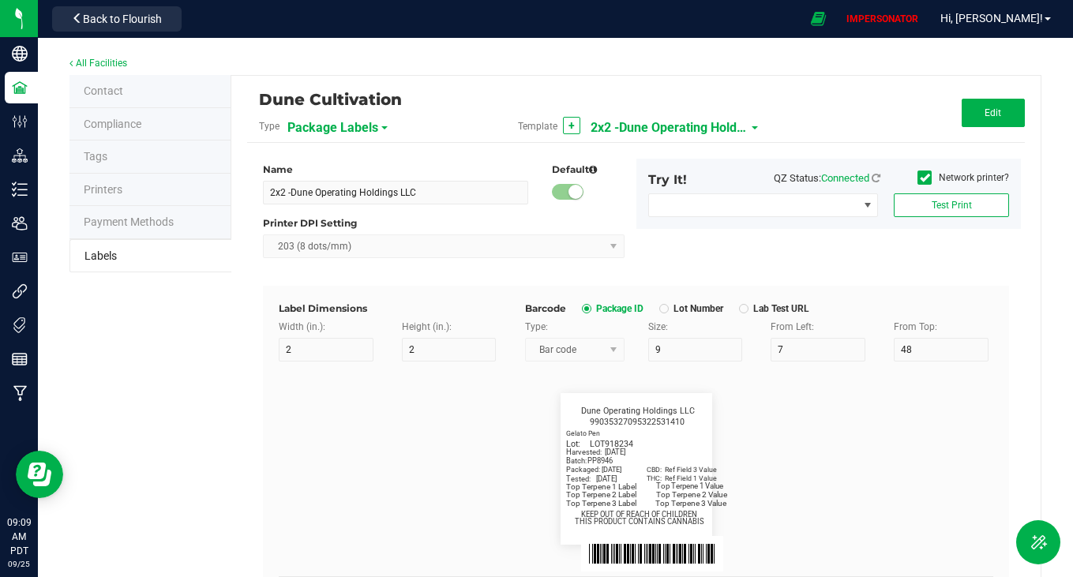
click at [667, 124] on span "2x2 -Dune Operating Holdings LLC" at bounding box center [670, 128] width 158 height 27
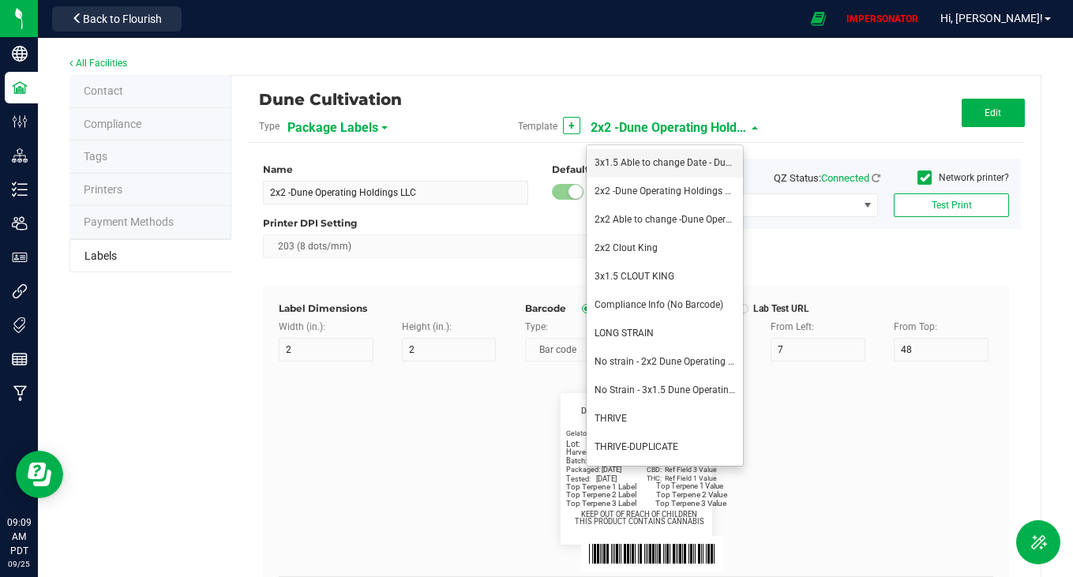
click at [649, 167] on span "3x1.5 Able to change Date - Dune 2x2 Dune Operating Holdings LLC" at bounding box center [738, 162] width 287 height 11
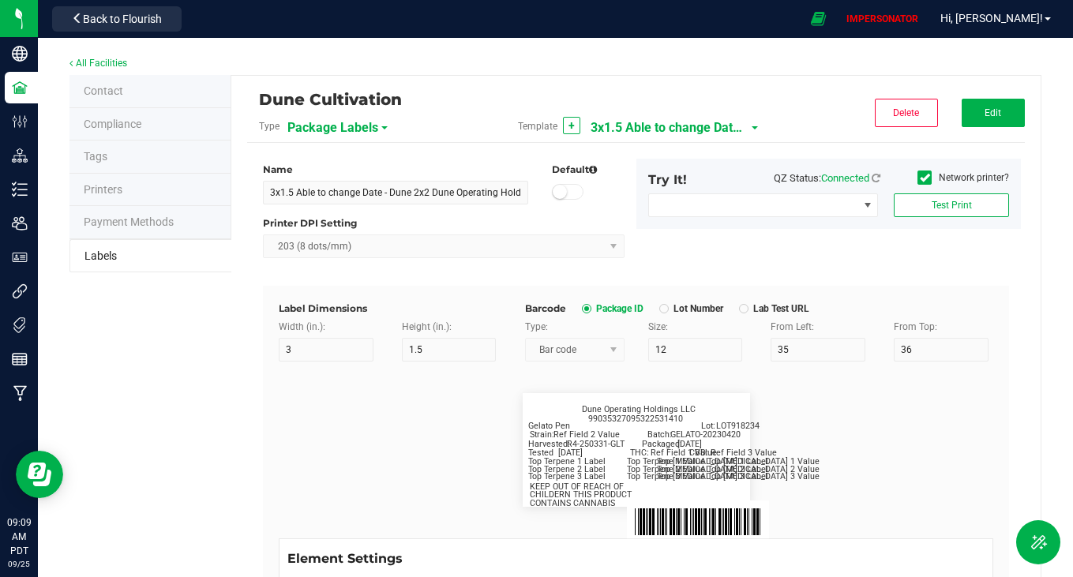
click at [674, 120] on span "3x1.5 Able to change Date - Dune 2x2 Dune Operating Holdings LLC" at bounding box center [670, 128] width 158 height 27
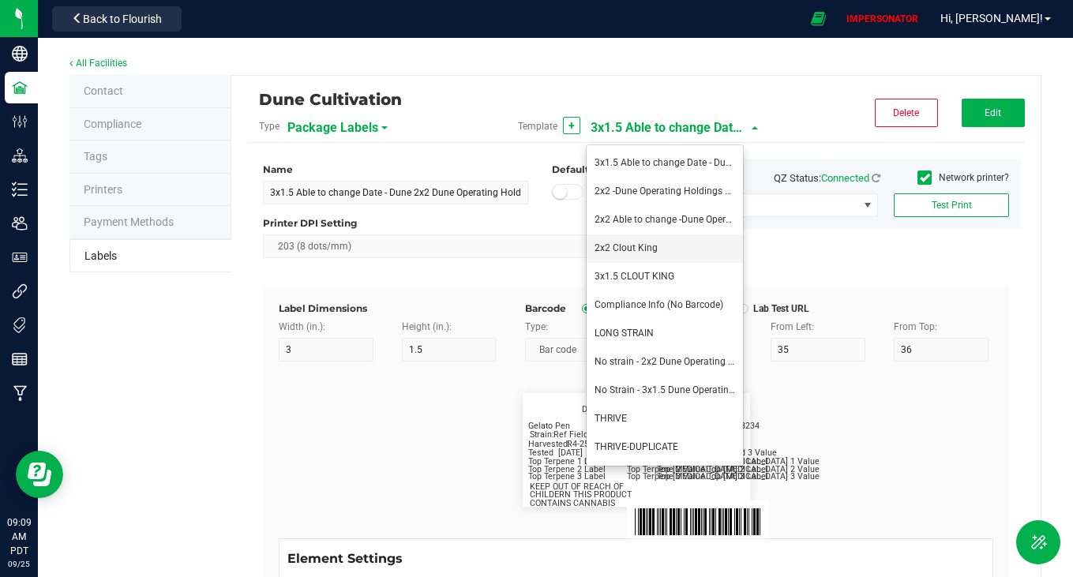
click at [659, 242] on li "2x2 Clout King" at bounding box center [665, 249] width 156 height 28
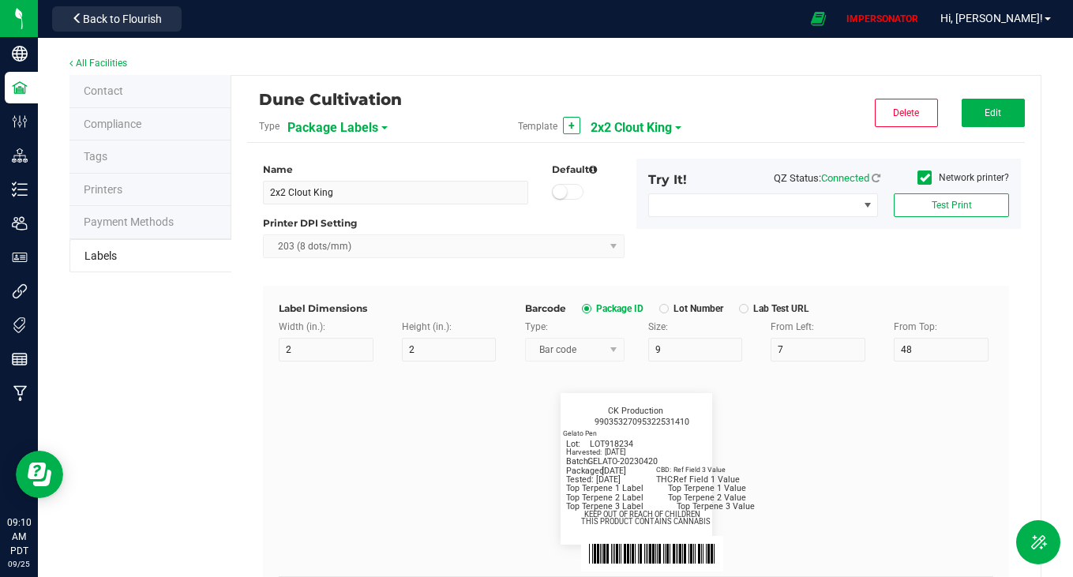
click at [659, 130] on span "2x2 Clout King" at bounding box center [631, 128] width 81 height 27
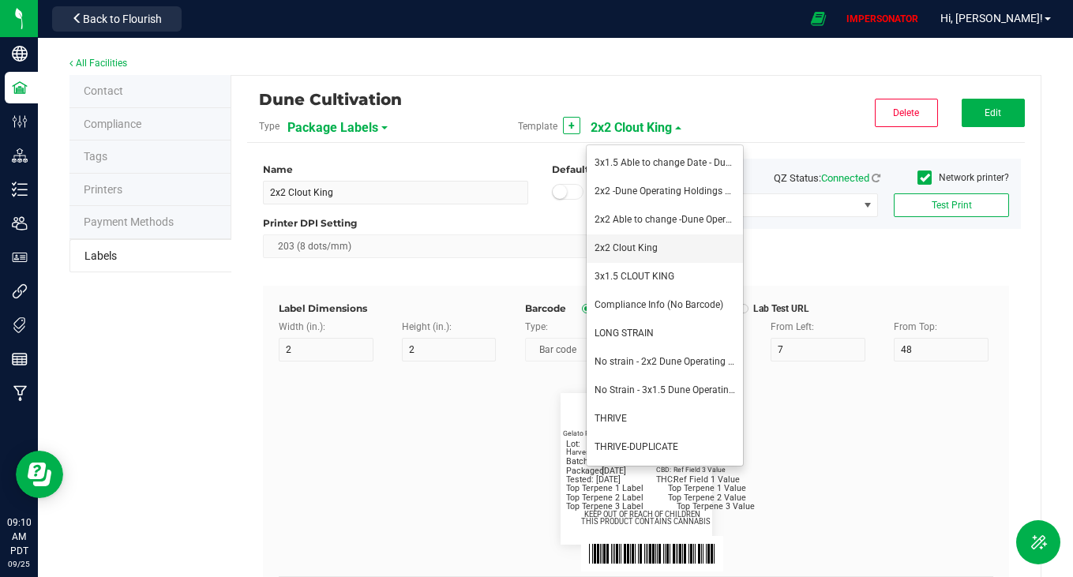
click at [669, 244] on li "2x2 Clout King" at bounding box center [665, 249] width 156 height 28
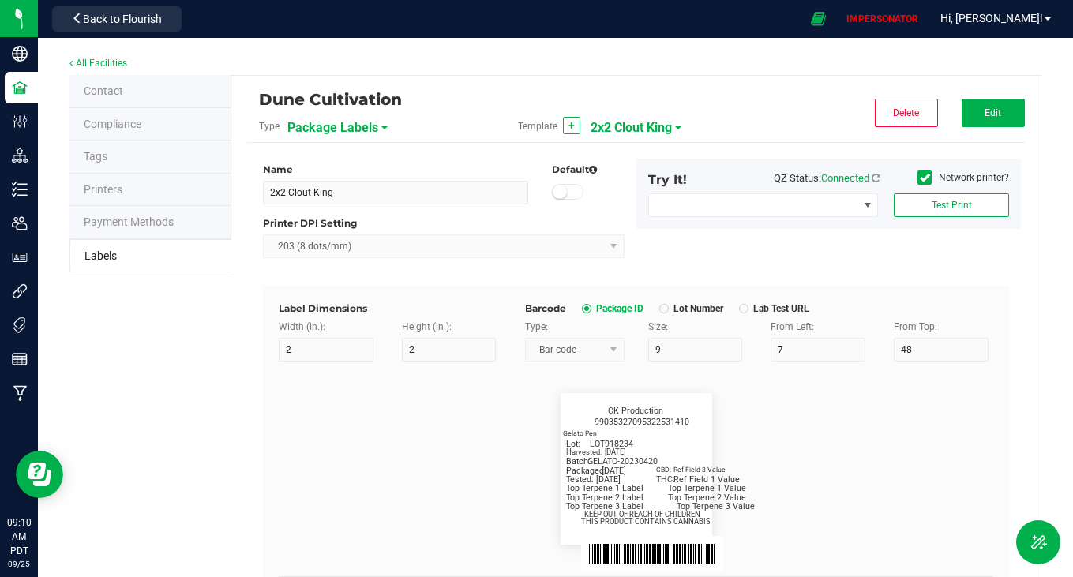
click at [653, 115] on span "2x2 Clout King" at bounding box center [631, 128] width 81 height 27
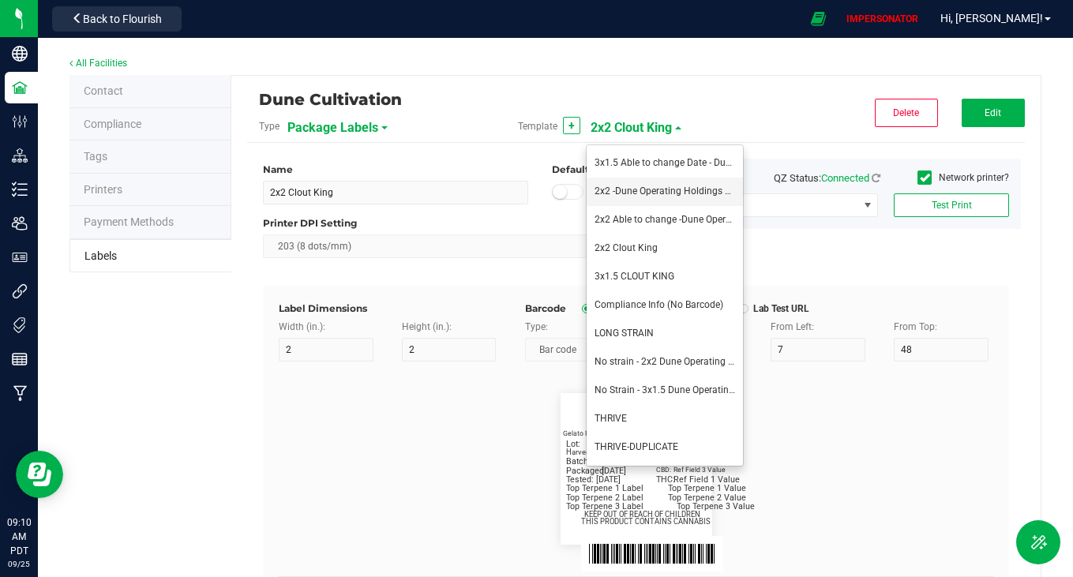
click at [646, 199] on li "2x2 -Dune Operating Holdings LLC" at bounding box center [665, 192] width 156 height 28
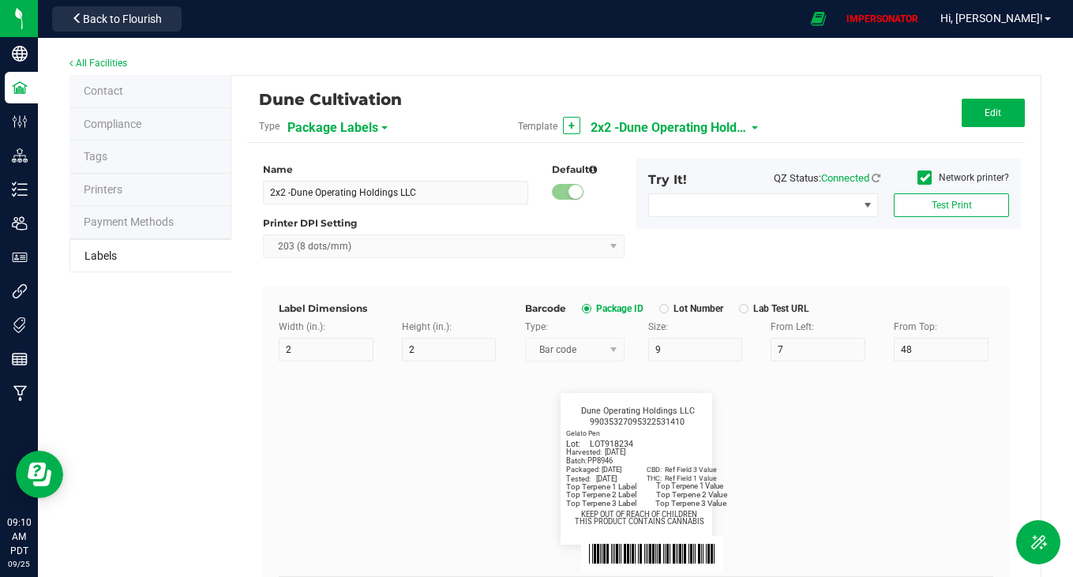
click at [647, 126] on span "2x2 -Dune Operating Holdings LLC" at bounding box center [670, 128] width 158 height 27
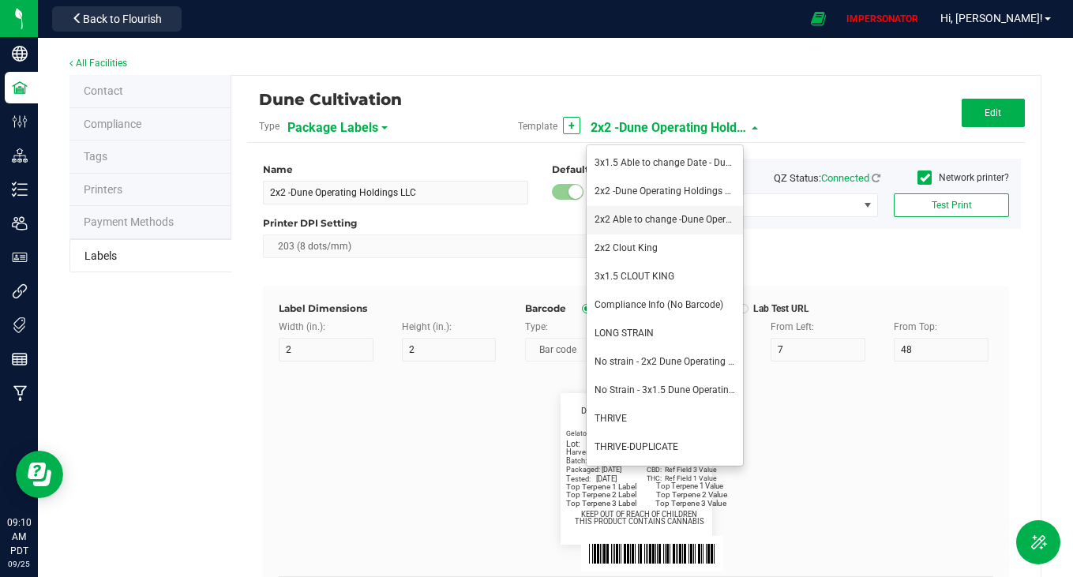
click at [644, 221] on span "2x2 Able to change -Dune Operating Holdings LLC-" at bounding box center [702, 219] width 215 height 11
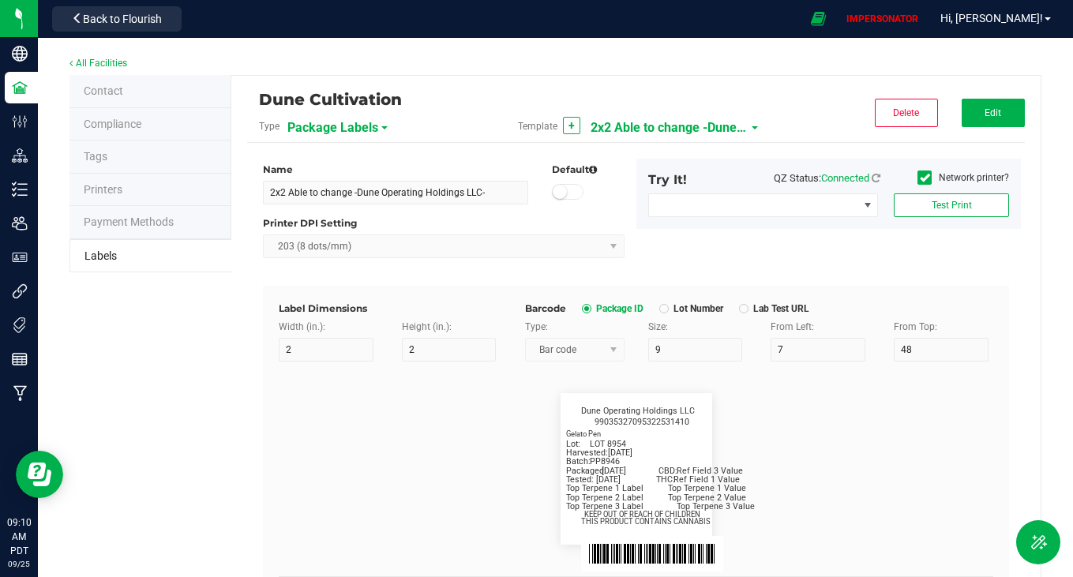
click at [643, 120] on span "2x2 Able to change -Dune Operating Holdings LLC-" at bounding box center [670, 128] width 158 height 27
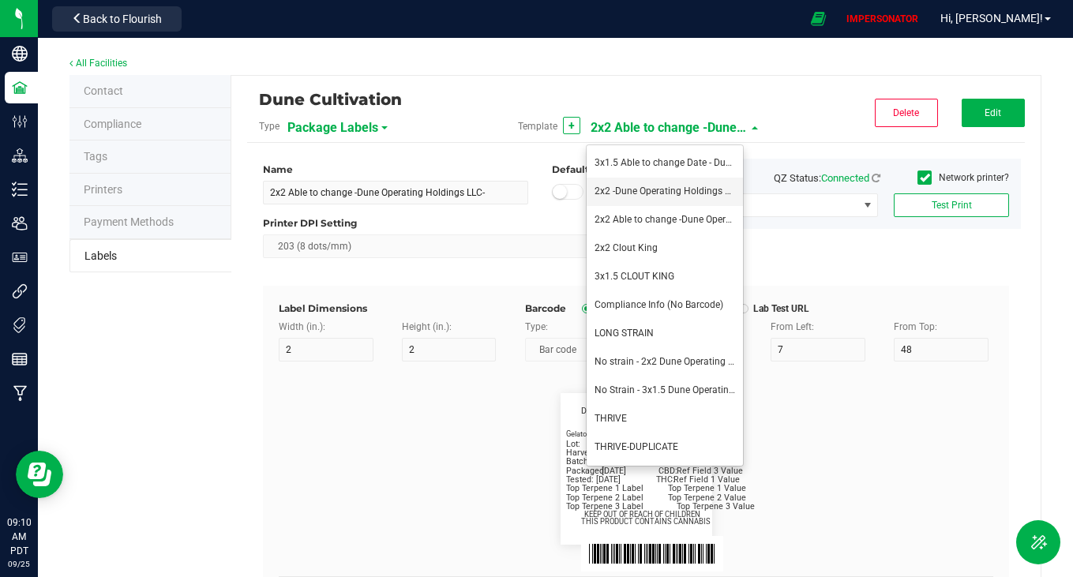
click at [637, 183] on li "2x2 -Dune Operating Holdings LLC" at bounding box center [665, 192] width 156 height 28
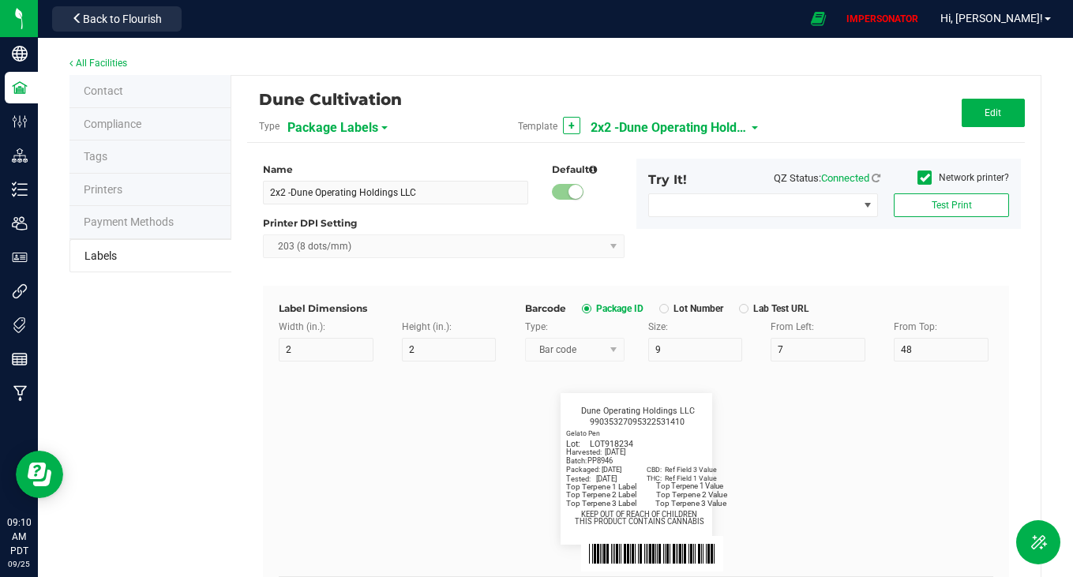
click at [746, 126] on div "Template + 2x2 -Dune Operating Holdings LLC" at bounding box center [635, 126] width 259 height 27
click at [720, 133] on span "2x2 -Dune Operating Holdings LLC" at bounding box center [670, 128] width 158 height 27
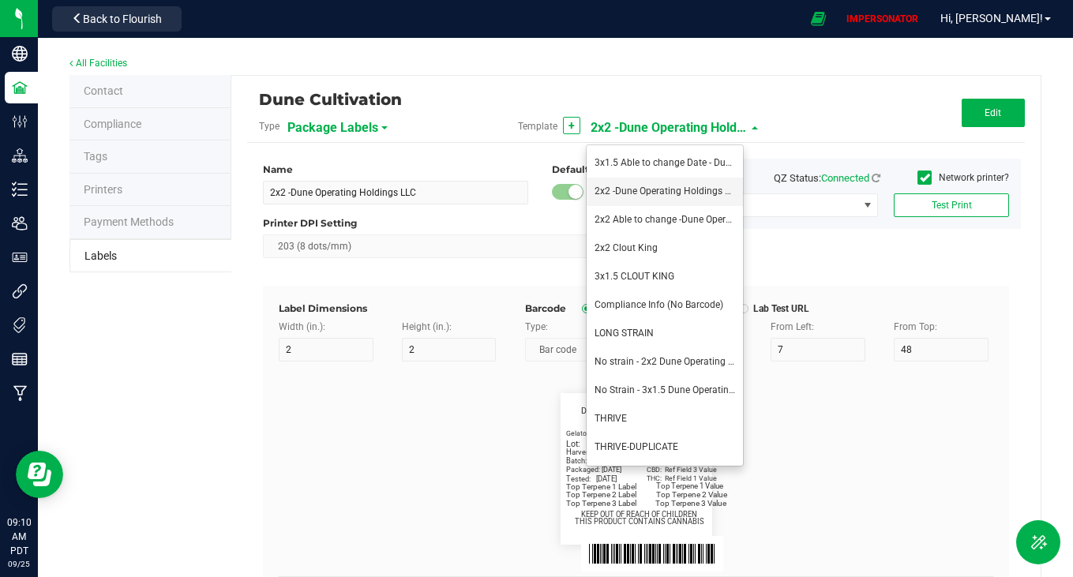
click at [707, 188] on span "2x2 -Dune Operating Holdings LLC" at bounding box center [668, 191] width 146 height 11
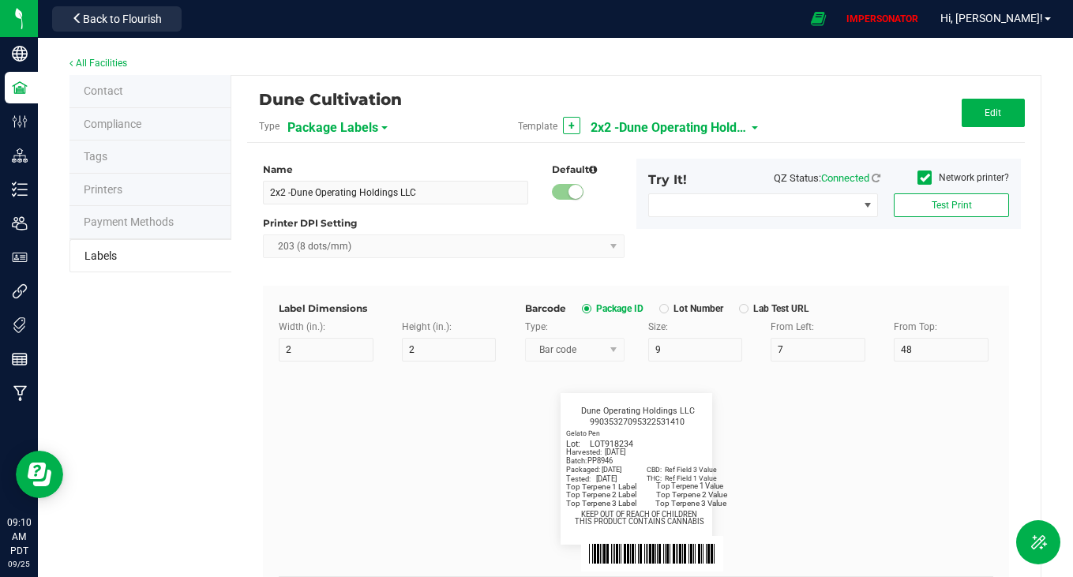
click at [779, 157] on div "Name 2x2 -Dune Operating Holdings LLC Default Printer DPI Setting 203 (8 dots/m…" at bounding box center [636, 533] width 754 height 781
click at [118, 9] on button "Back to Flourish" at bounding box center [117, 18] width 130 height 25
